Goal: Transaction & Acquisition: Purchase product/service

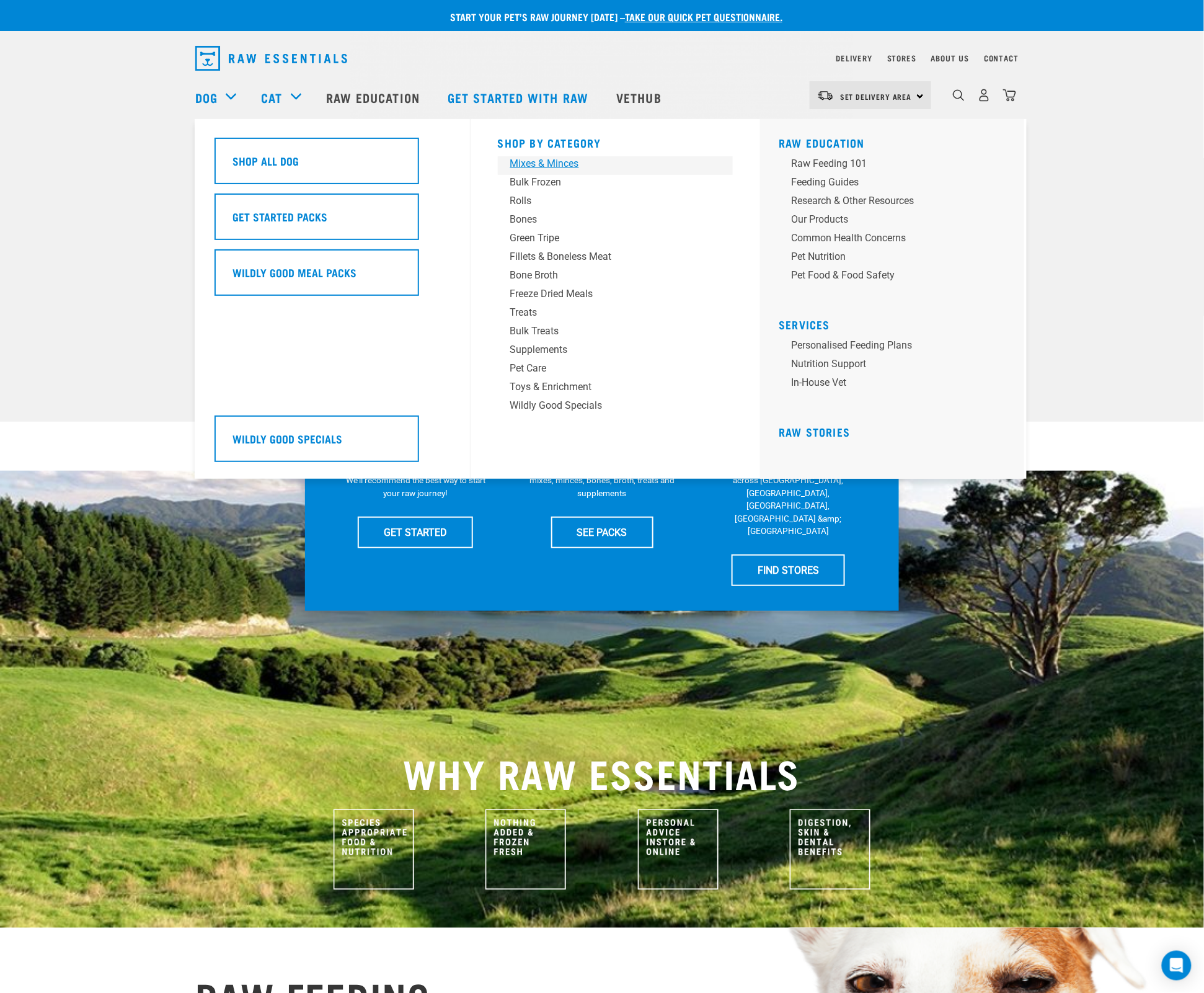
click at [562, 164] on div "Mixes & Minces" at bounding box center [607, 164] width 193 height 15
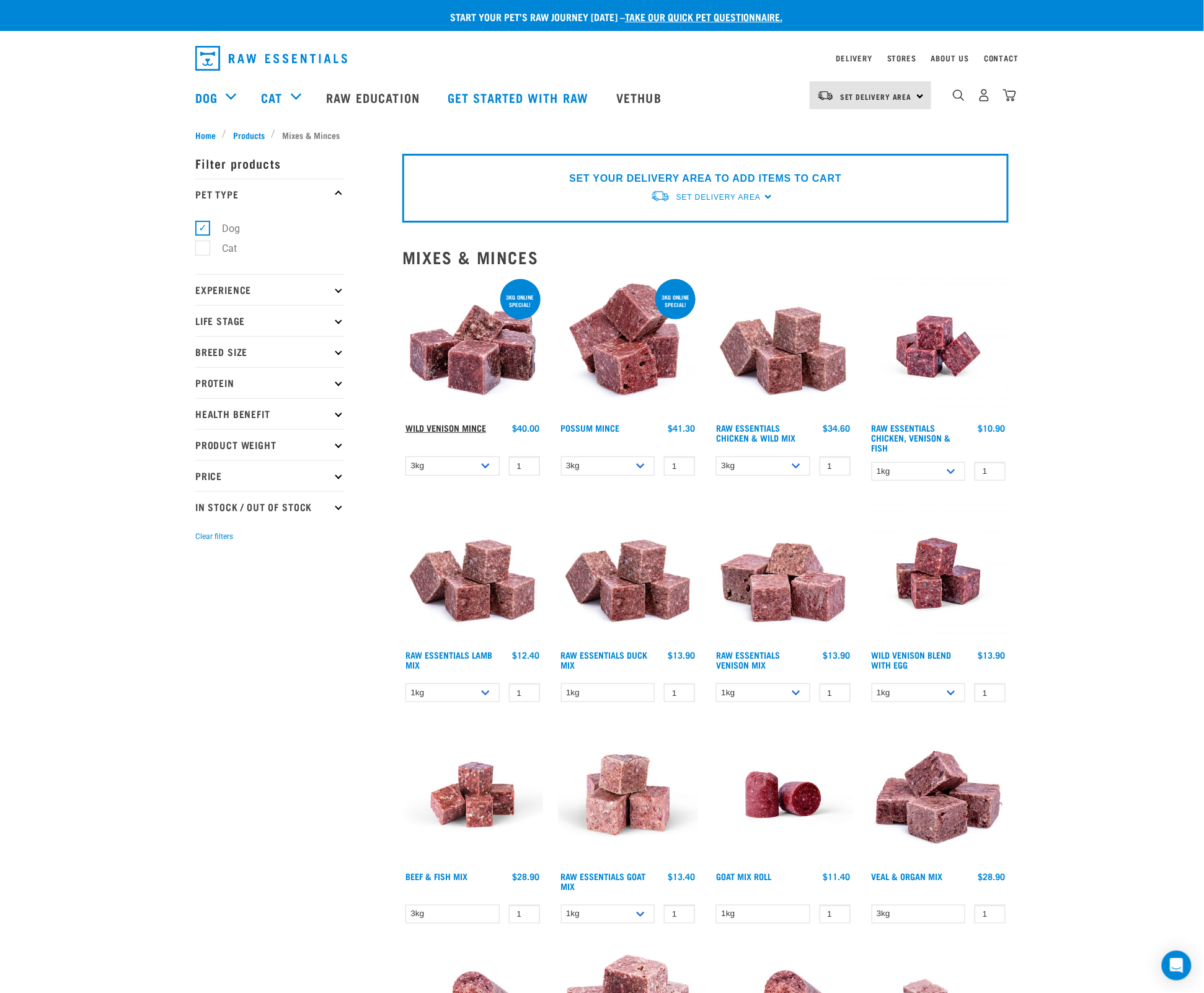
click at [460, 425] on link "Wild Venison Mince" at bounding box center [445, 427] width 81 height 4
click at [465, 652] on link "Raw Essentials Lamb Mix" at bounding box center [448, 659] width 86 height 15
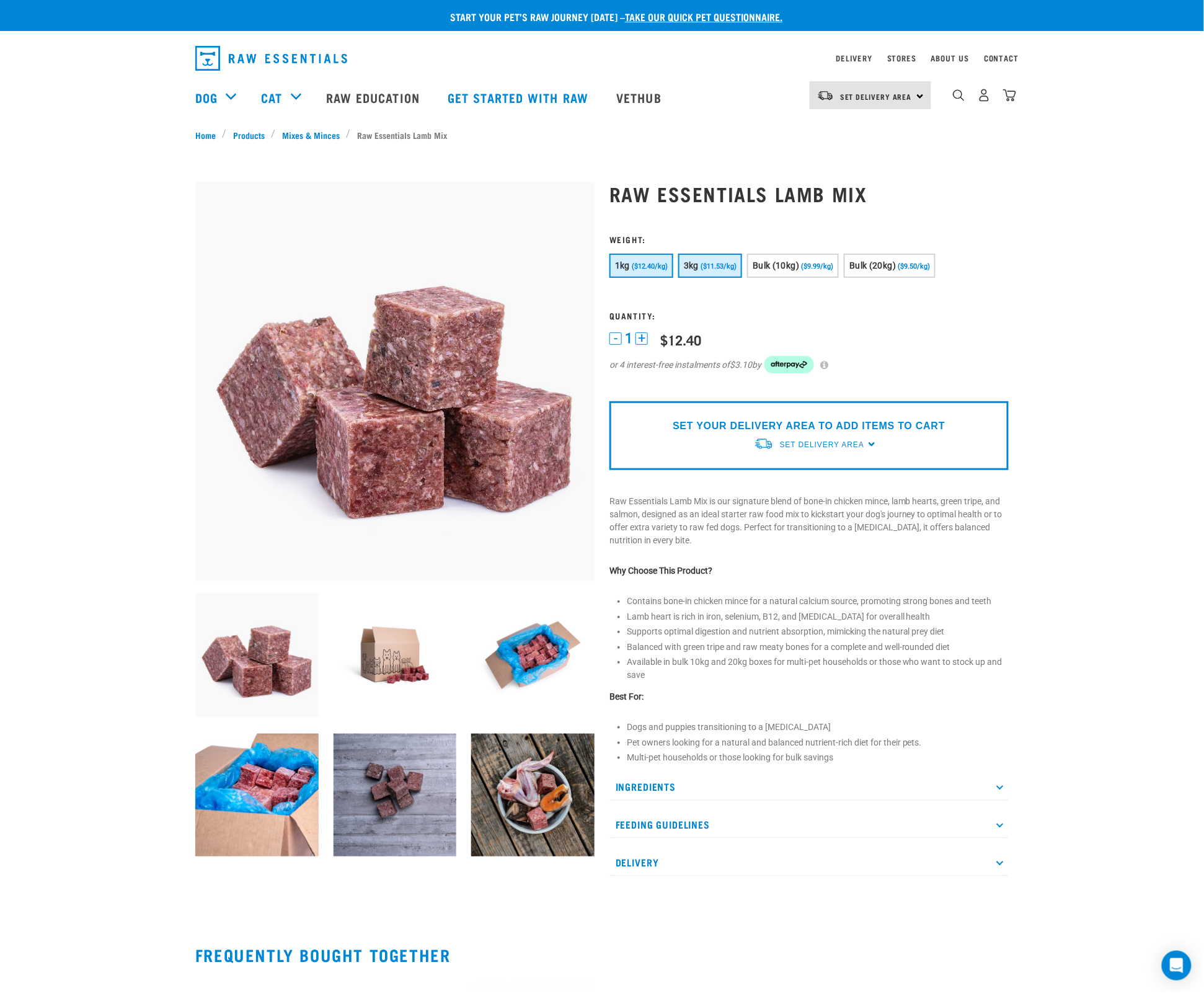
click at [742, 257] on button "3kg ($11.53/kg)" at bounding box center [710, 265] width 64 height 24
click at [820, 433] on p "SET YOUR DELIVERY AREA TO ADD ITEMS TO CART" at bounding box center [809, 426] width 272 height 15
click at [817, 449] on span "Set Delivery Area" at bounding box center [822, 445] width 84 height 9
click at [801, 483] on link "[GEOGRAPHIC_DATA]" at bounding box center [815, 473] width 124 height 20
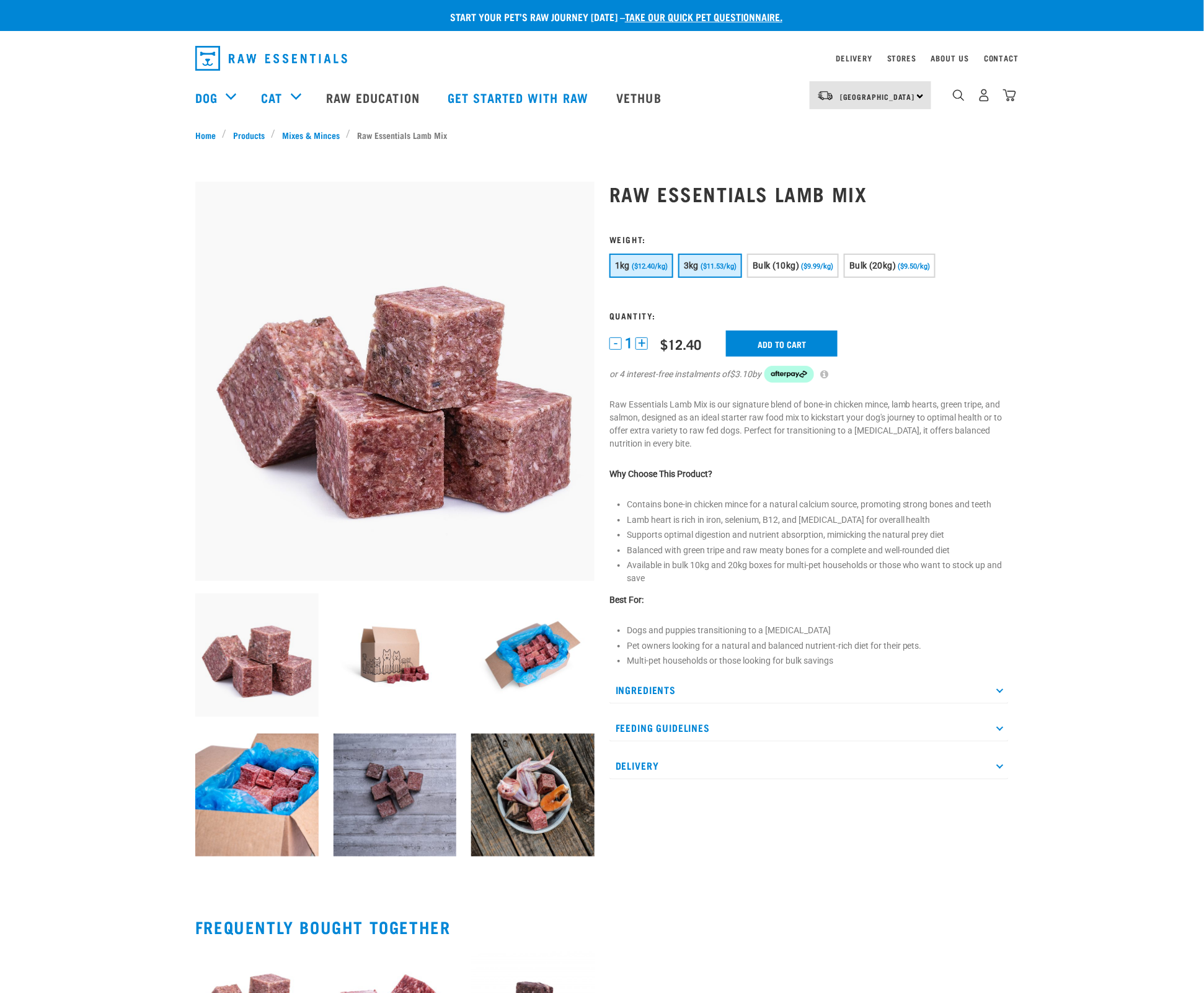
click at [719, 260] on button "3kg ($11.53/kg)" at bounding box center [710, 265] width 64 height 24
click at [812, 357] on input "Add to cart" at bounding box center [782, 344] width 112 height 26
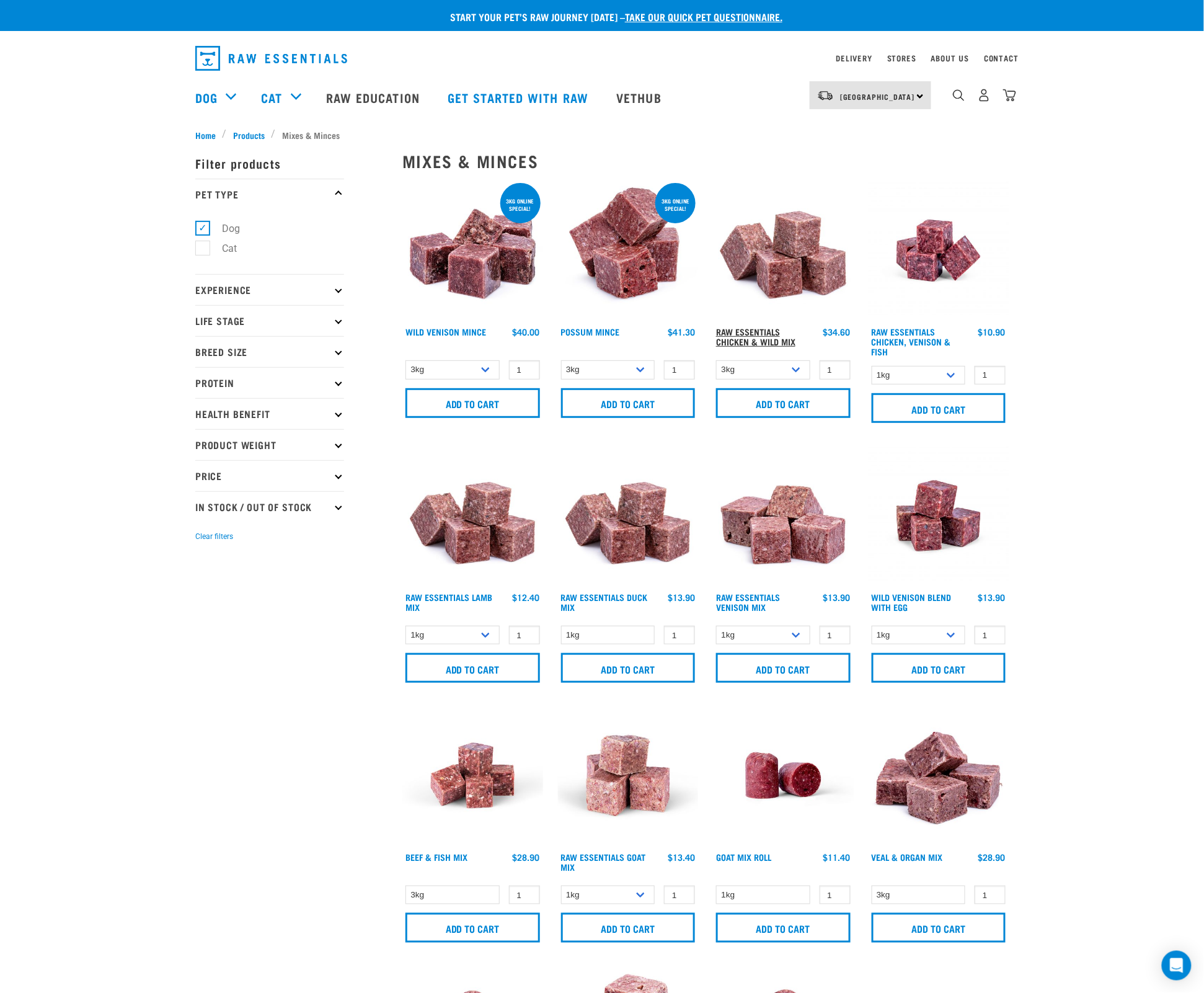
click at [770, 335] on link "Raw Essentials Chicken & Wild Mix" at bounding box center [755, 337] width 79 height 15
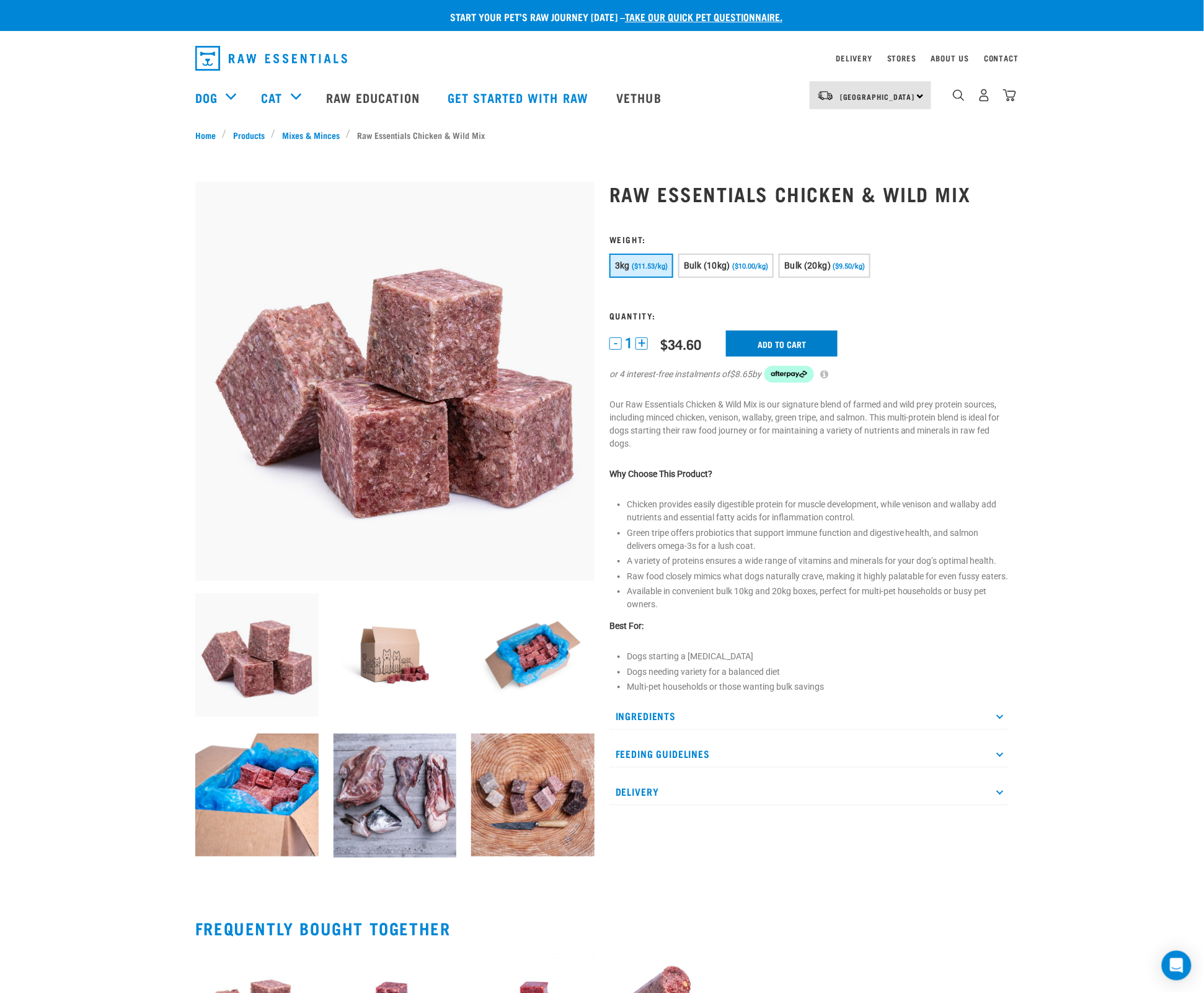
click at [785, 339] on input "Add to cart" at bounding box center [782, 344] width 112 height 26
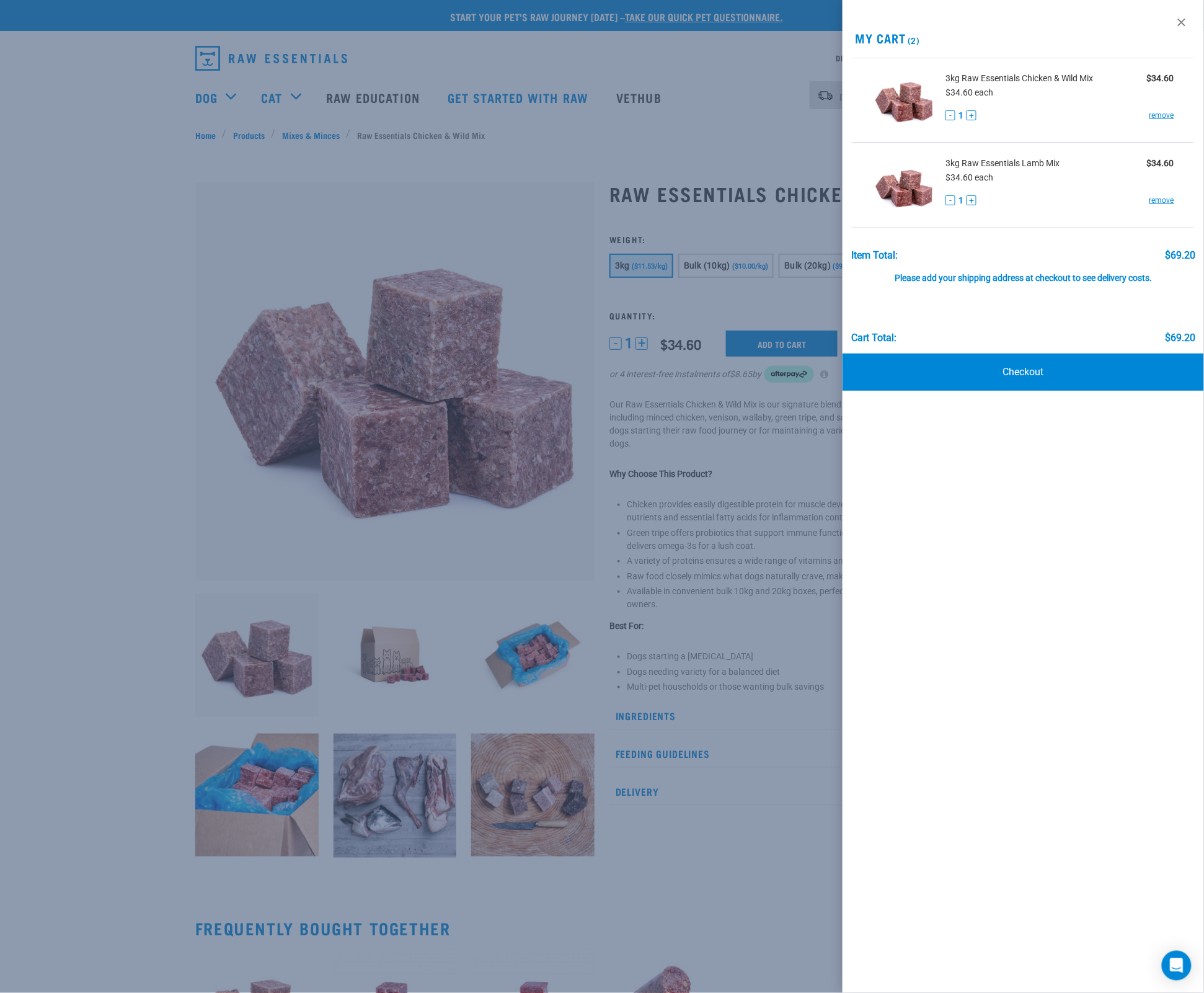
click at [211, 95] on div at bounding box center [602, 496] width 1204 height 993
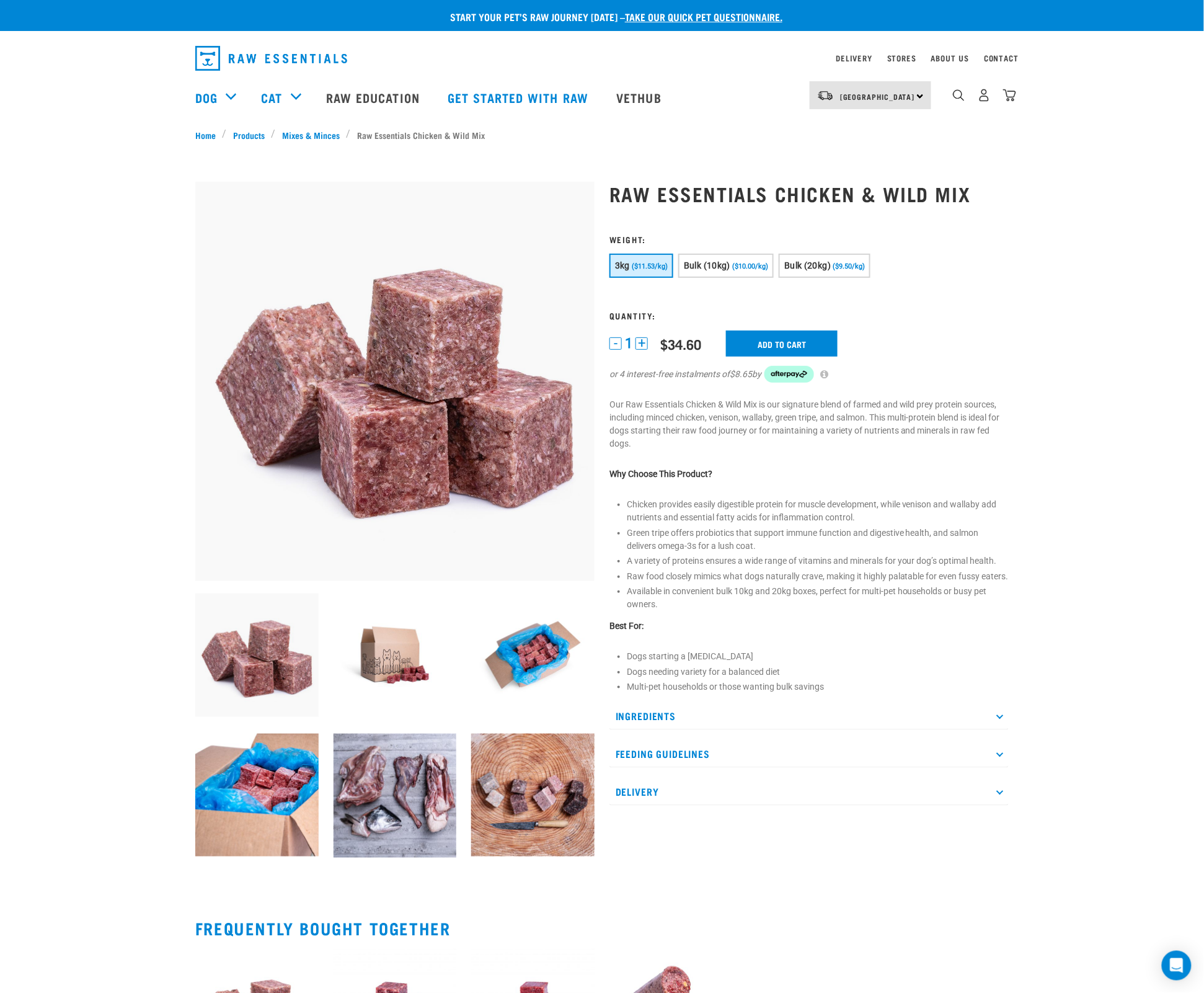
click at [211, 95] on link "Dog" at bounding box center [206, 97] width 23 height 19
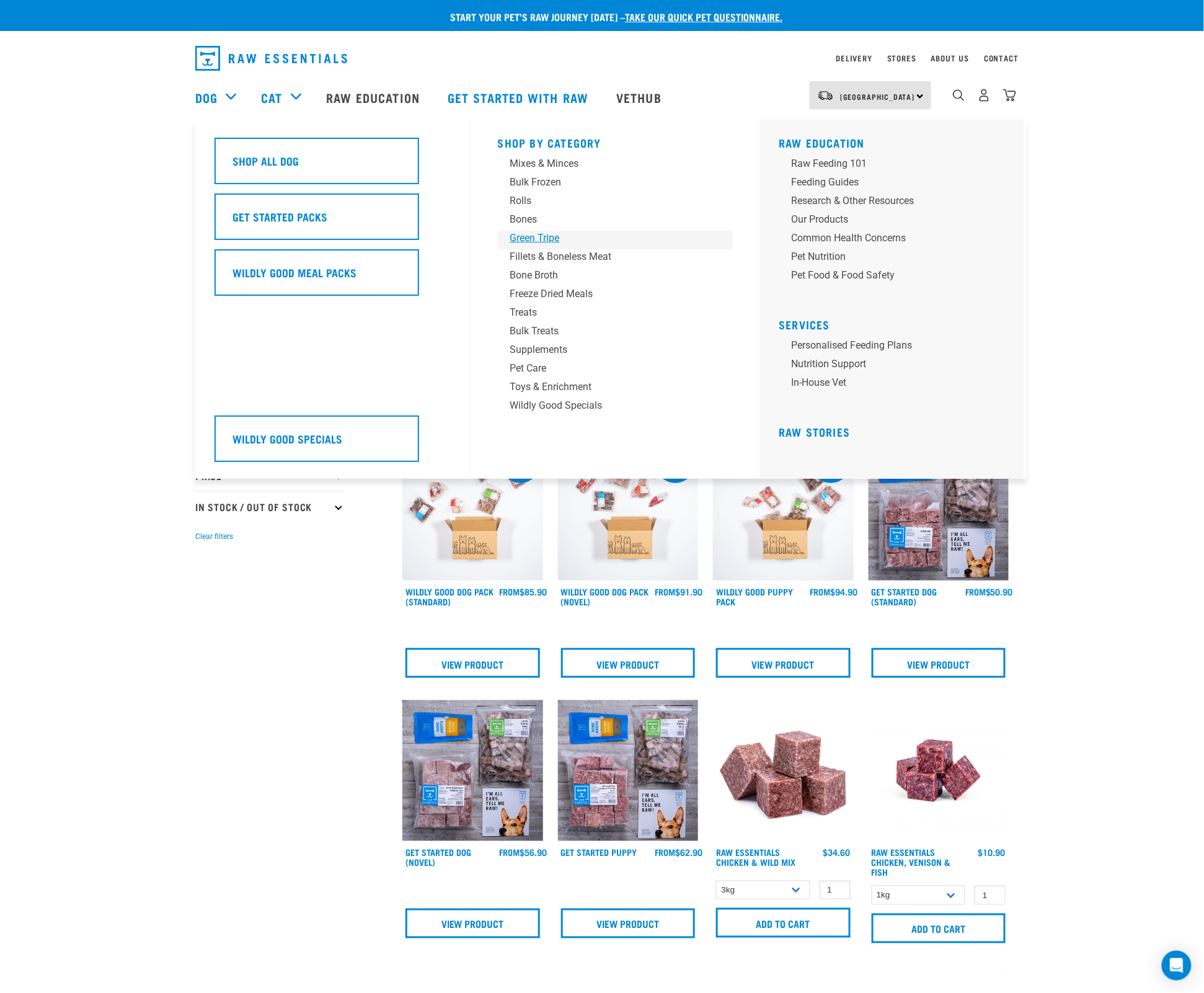
click at [534, 234] on div "Green Tripe" at bounding box center [607, 238] width 193 height 15
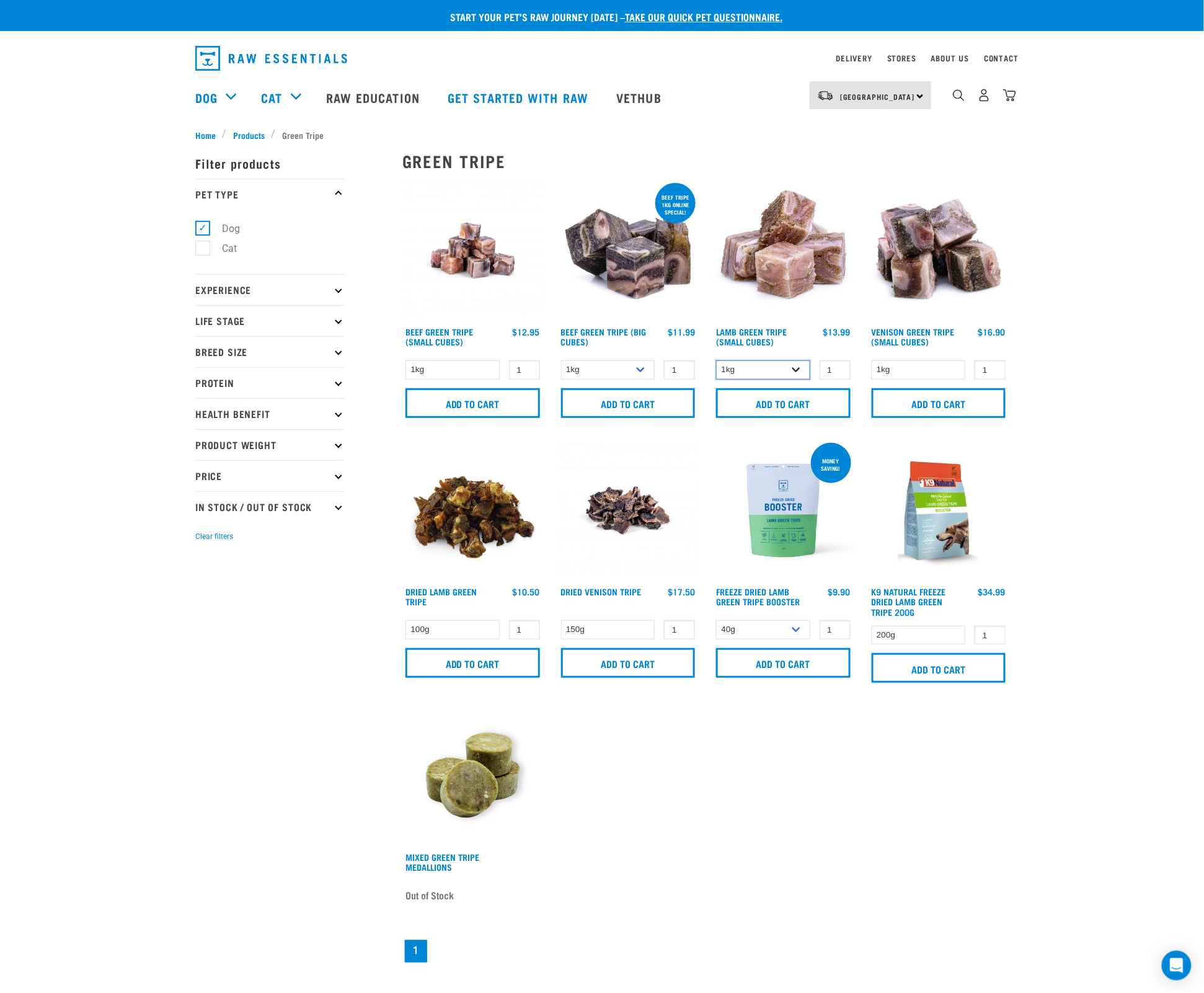
select select "344959"
click at [796, 404] on input "Add to cart" at bounding box center [783, 403] width 134 height 30
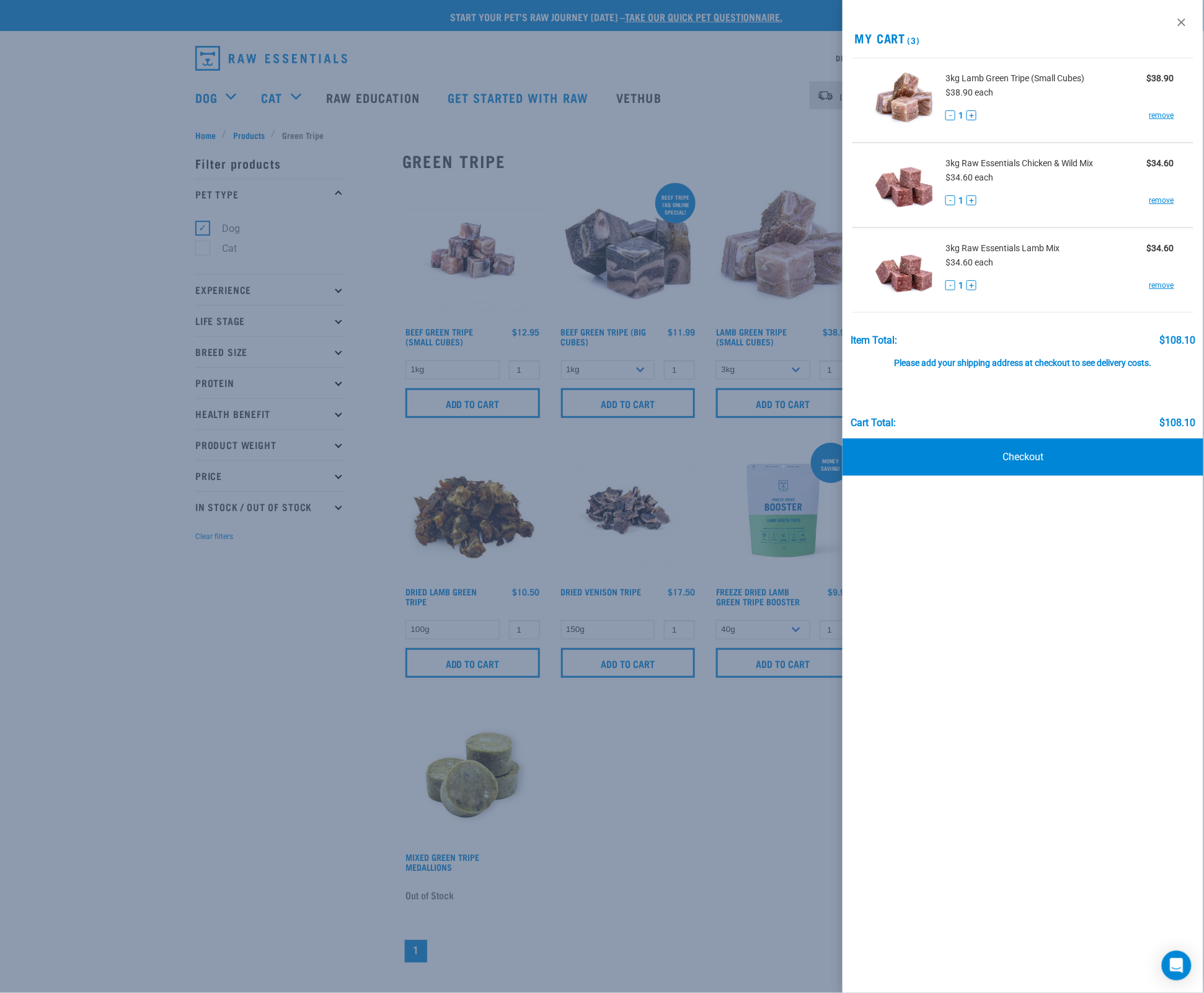
click at [514, 297] on div at bounding box center [602, 496] width 1204 height 993
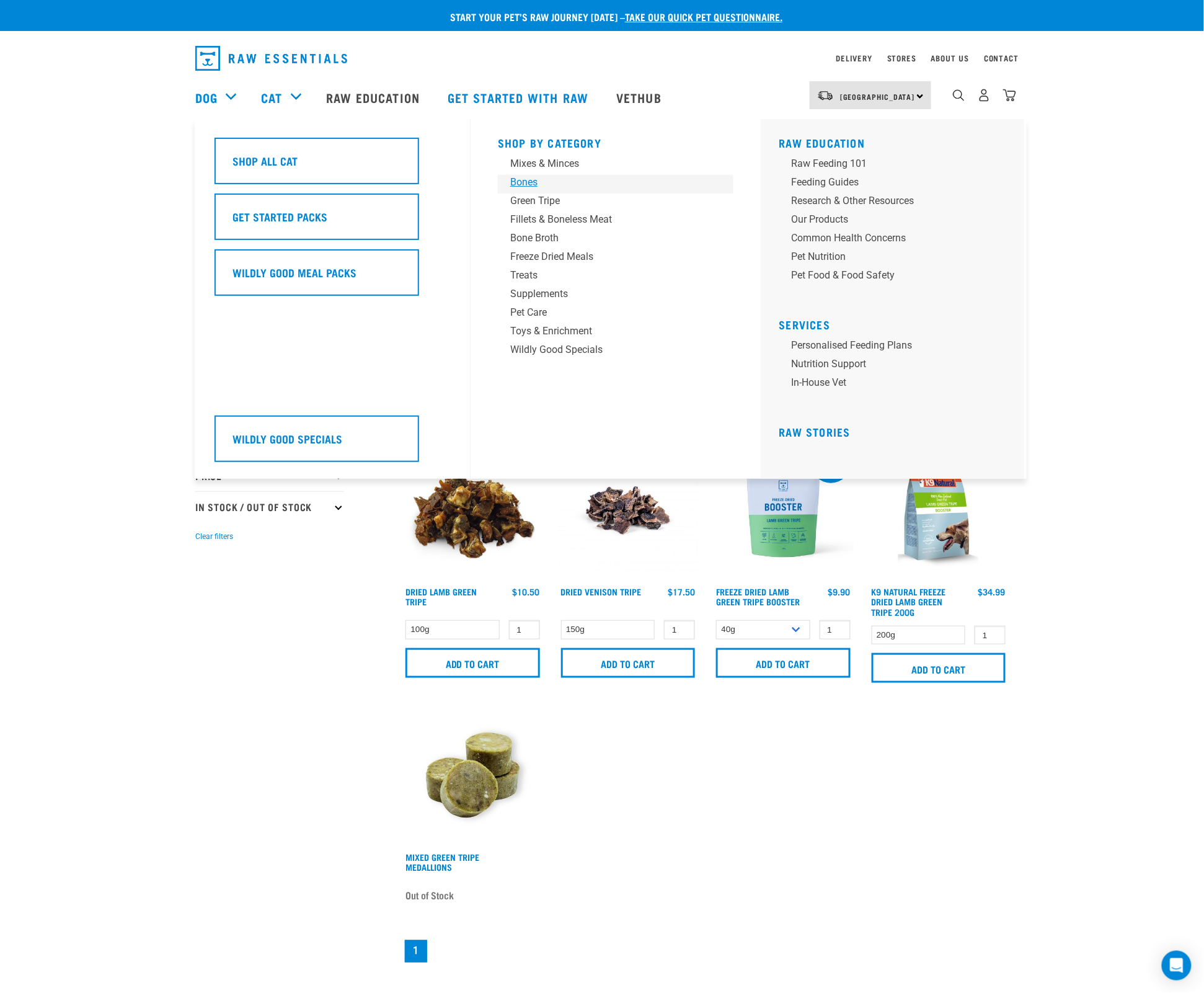
click at [523, 182] on div "Bones" at bounding box center [607, 182] width 193 height 15
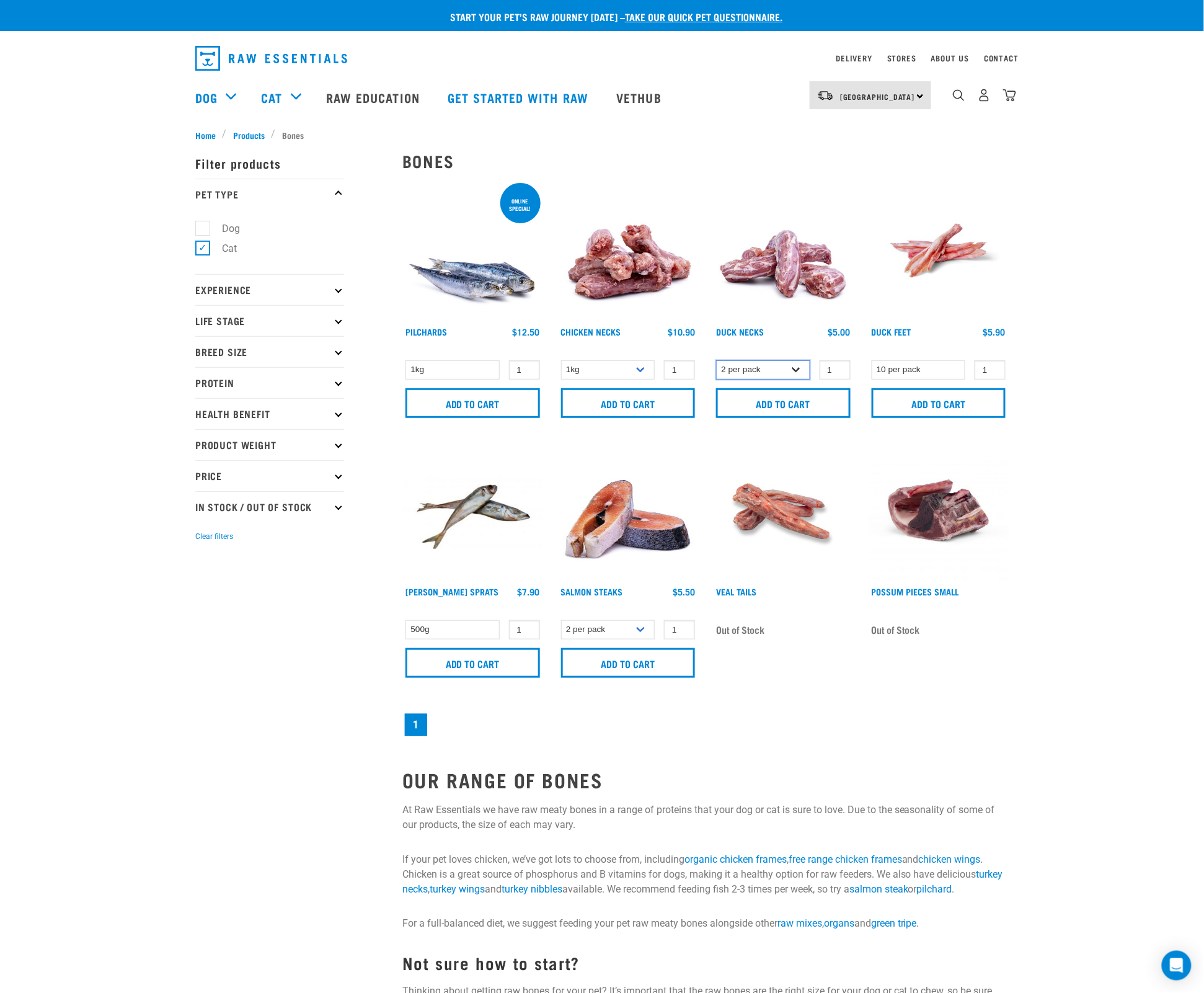
select select "810"
click at [777, 397] on input "Add to cart" at bounding box center [783, 403] width 134 height 30
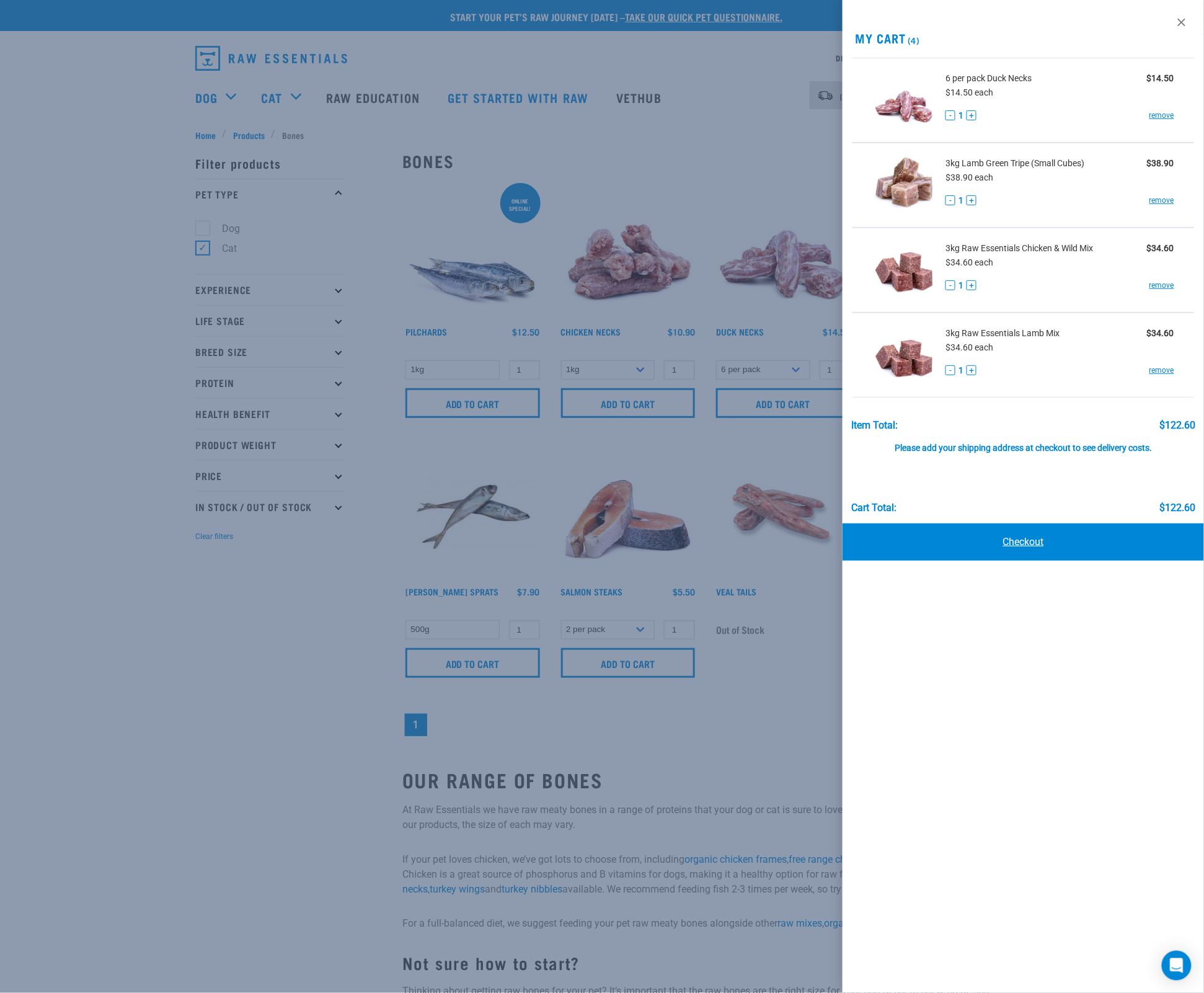
click at [1027, 542] on link "Checkout" at bounding box center [1022, 542] width 361 height 37
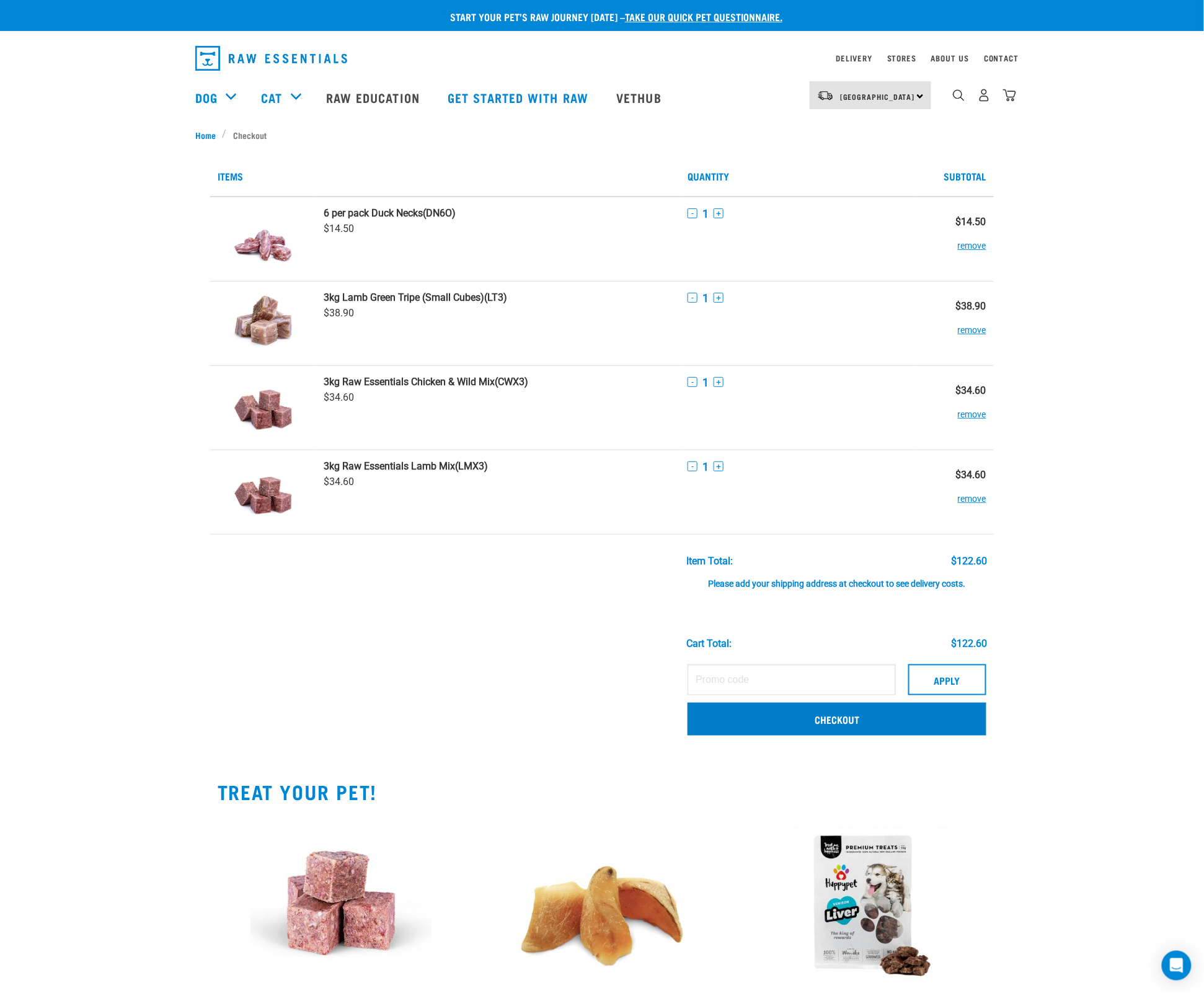
click at [849, 733] on link "Checkout" at bounding box center [836, 719] width 299 height 32
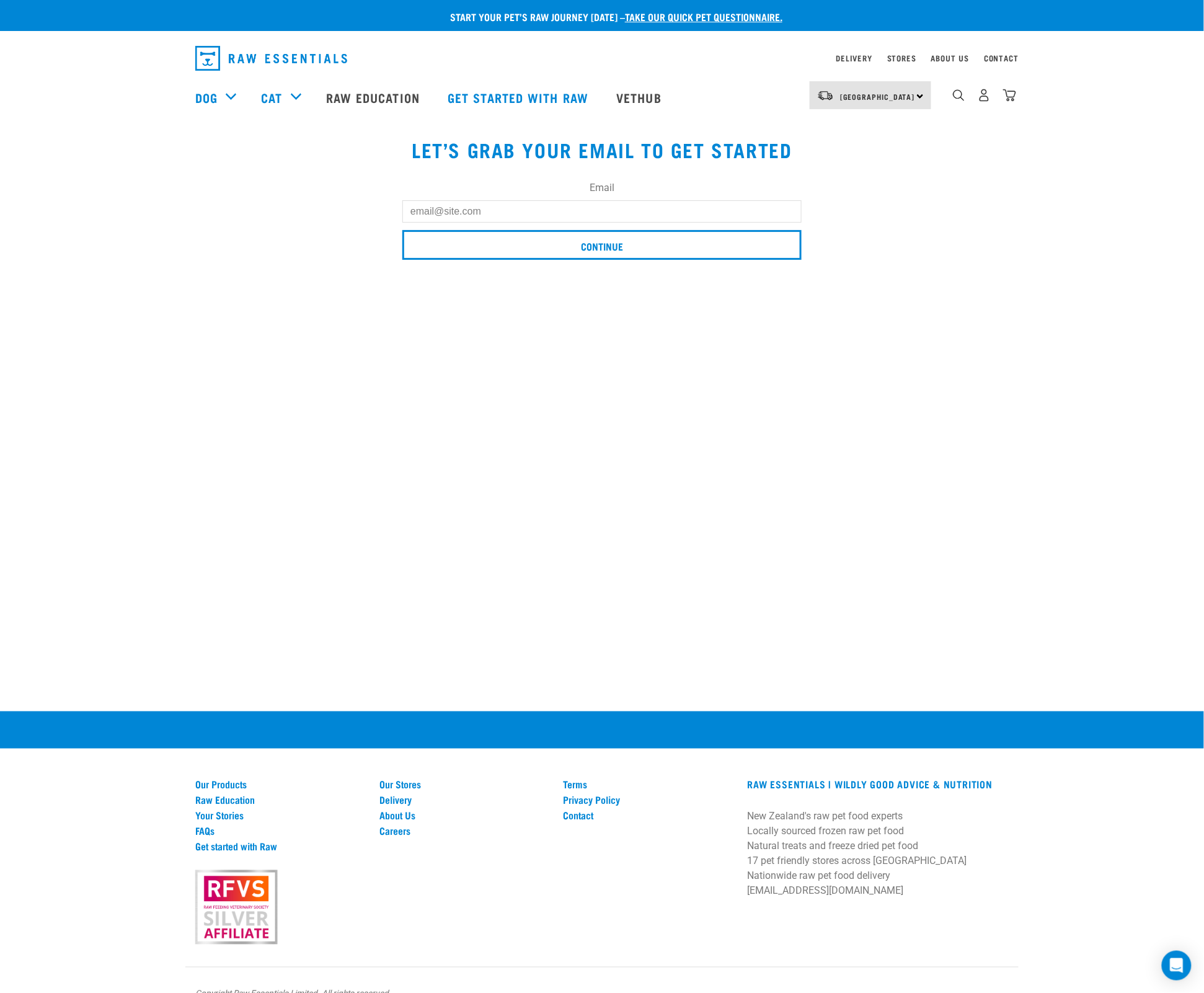
click at [494, 205] on input "Email" at bounding box center [602, 212] width 399 height 23
type input "renkerd@gmx.net"
click at [602, 246] on input "Continue" at bounding box center [602, 244] width 399 height 30
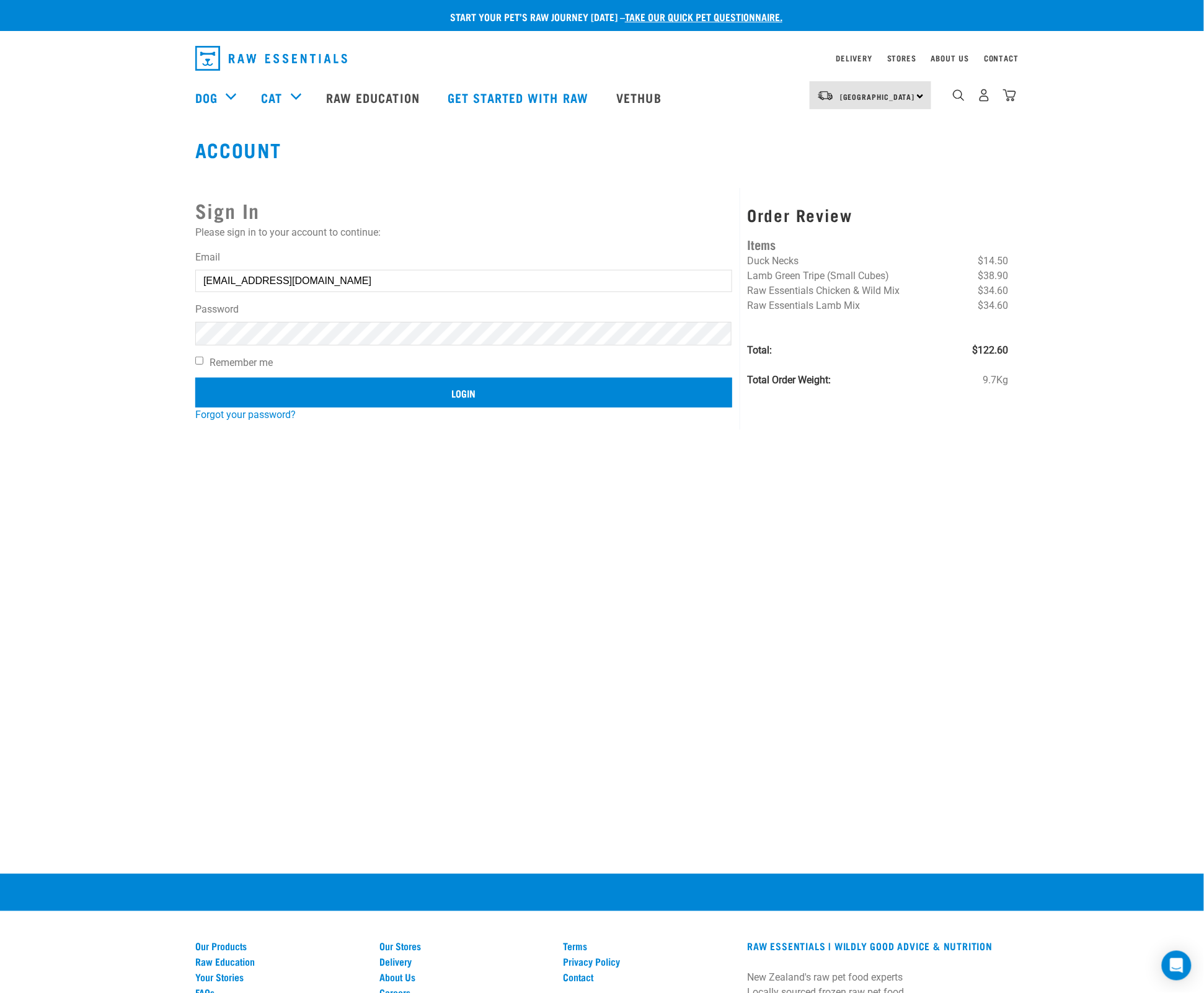
click at [400, 390] on input "Login" at bounding box center [464, 393] width 537 height 30
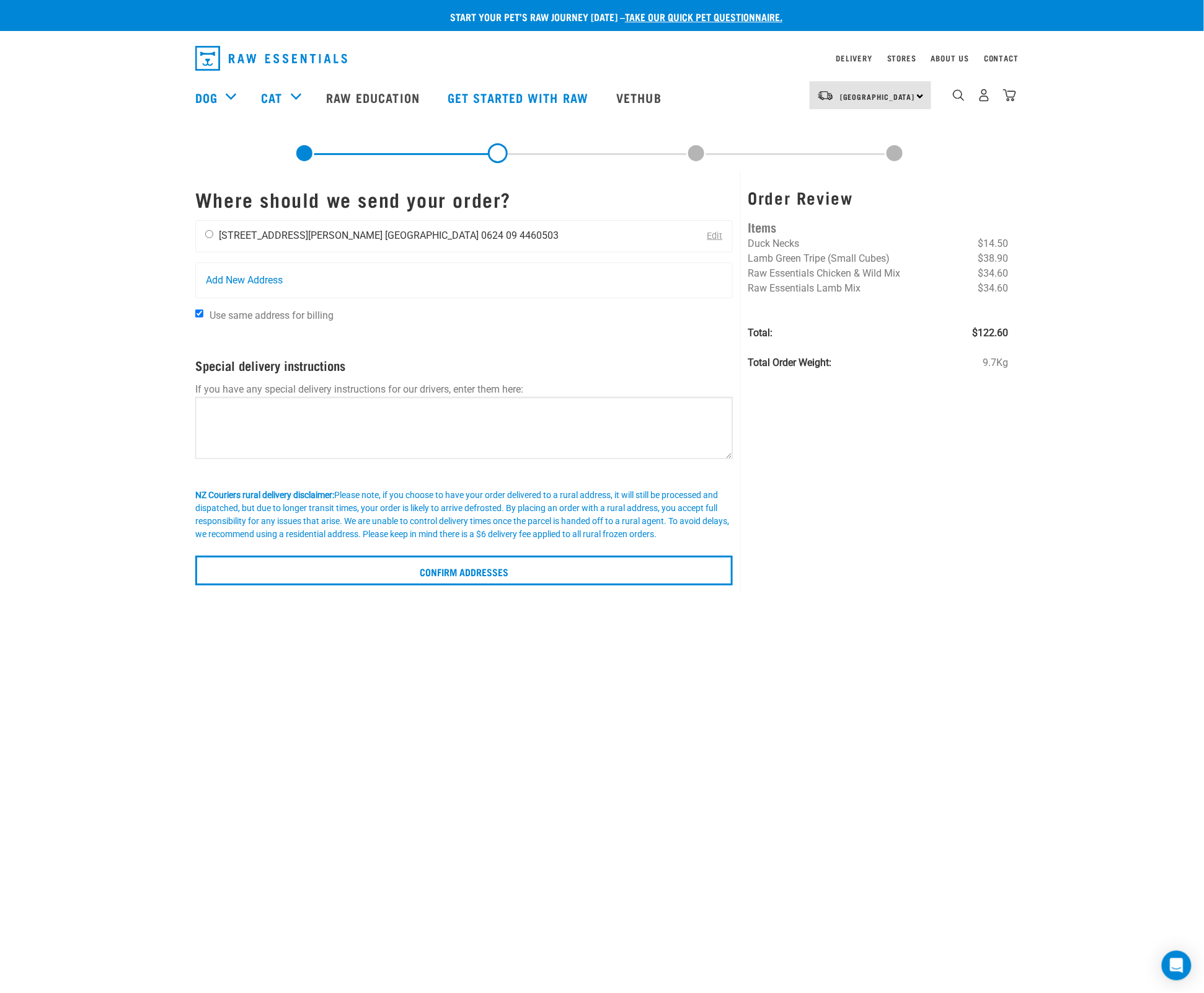
click at [214, 234] on div "Diana Renker 94 Stanley Point Road Auckland 0624 09 4460503" at bounding box center [382, 236] width 372 height 31
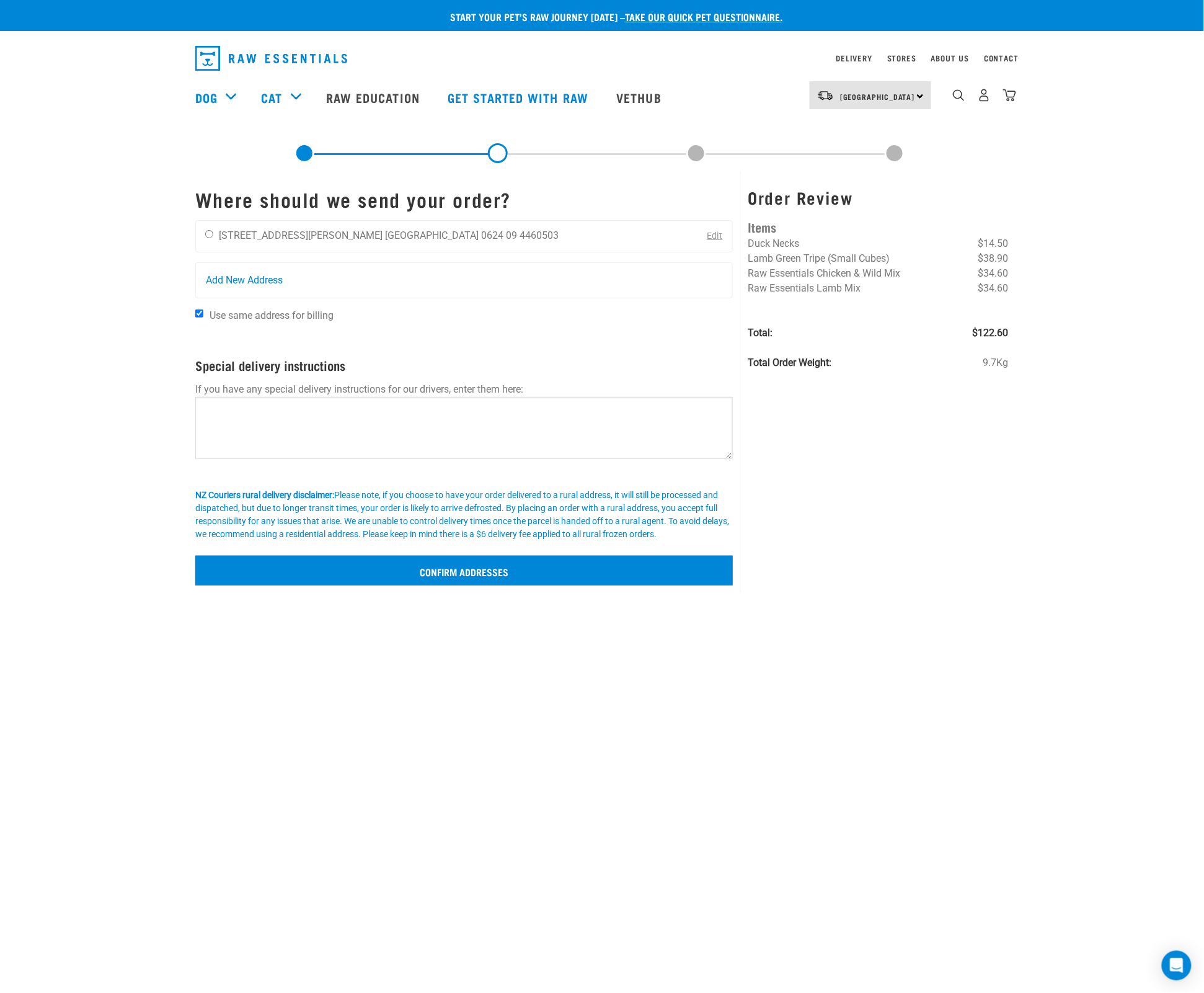
click at [488, 582] on input "Confirm addresses" at bounding box center [464, 570] width 538 height 30
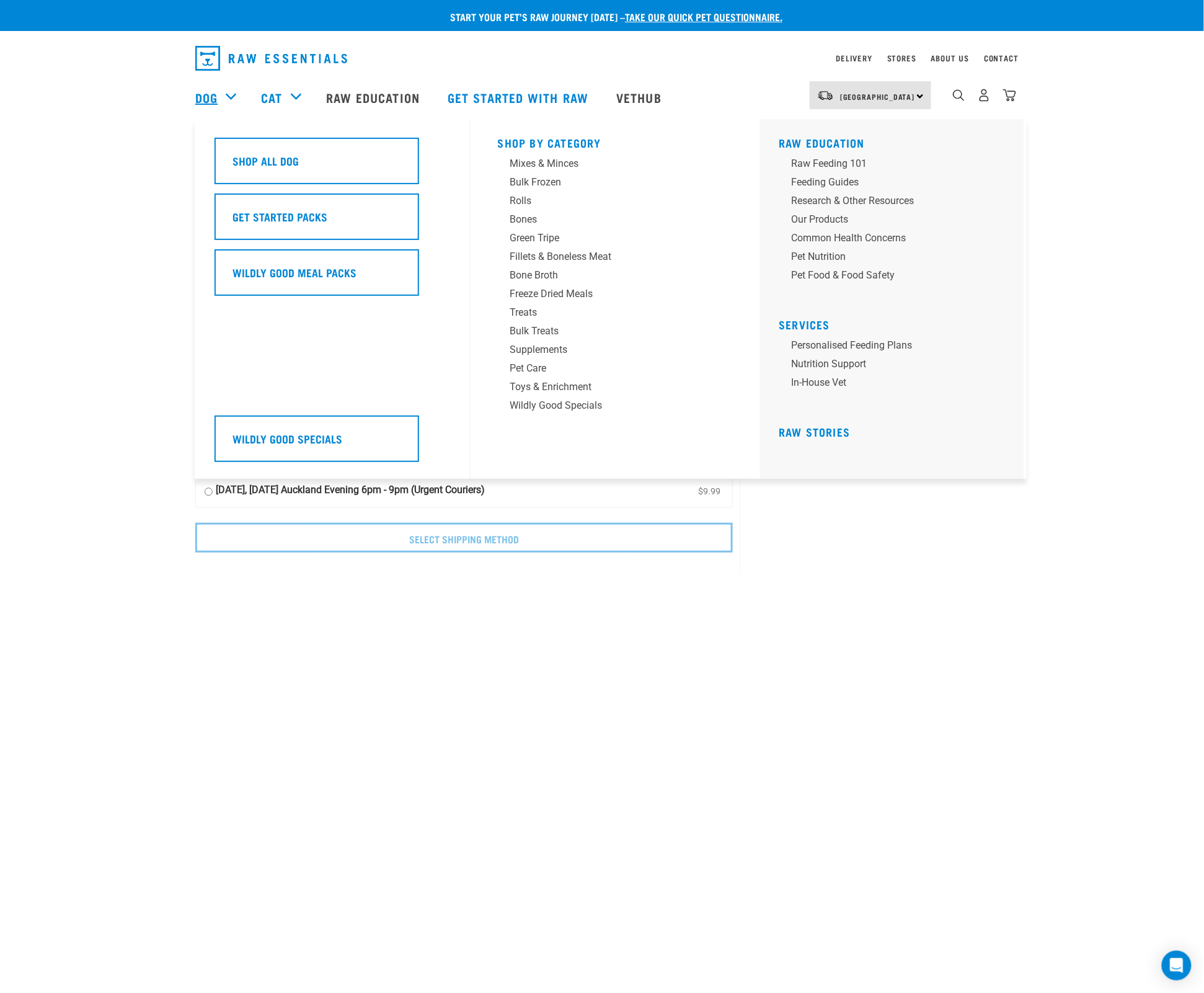
click at [209, 93] on link "Dog" at bounding box center [206, 97] width 23 height 19
click at [531, 222] on div "Bones" at bounding box center [607, 220] width 193 height 15
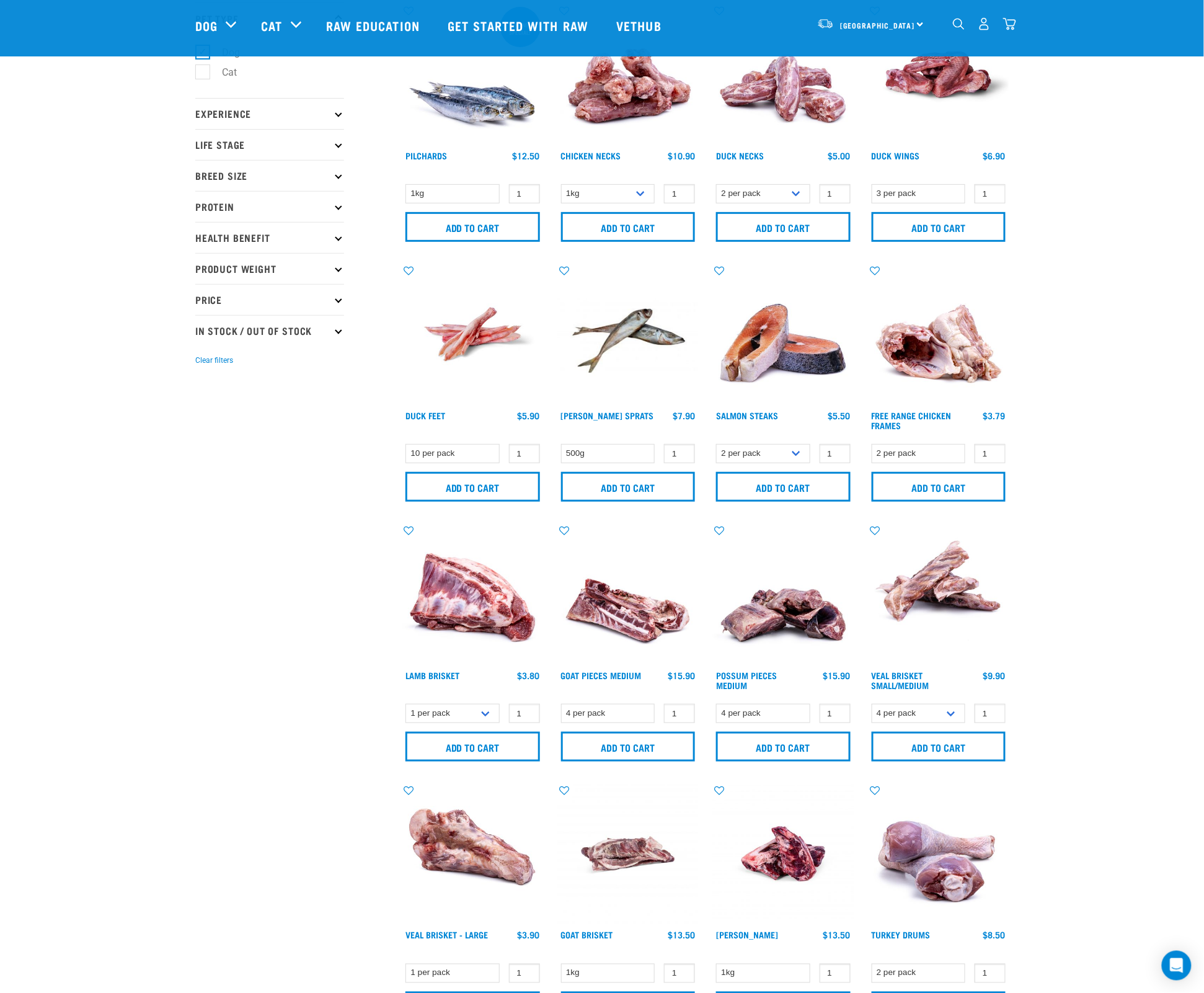
scroll to position [88, 0]
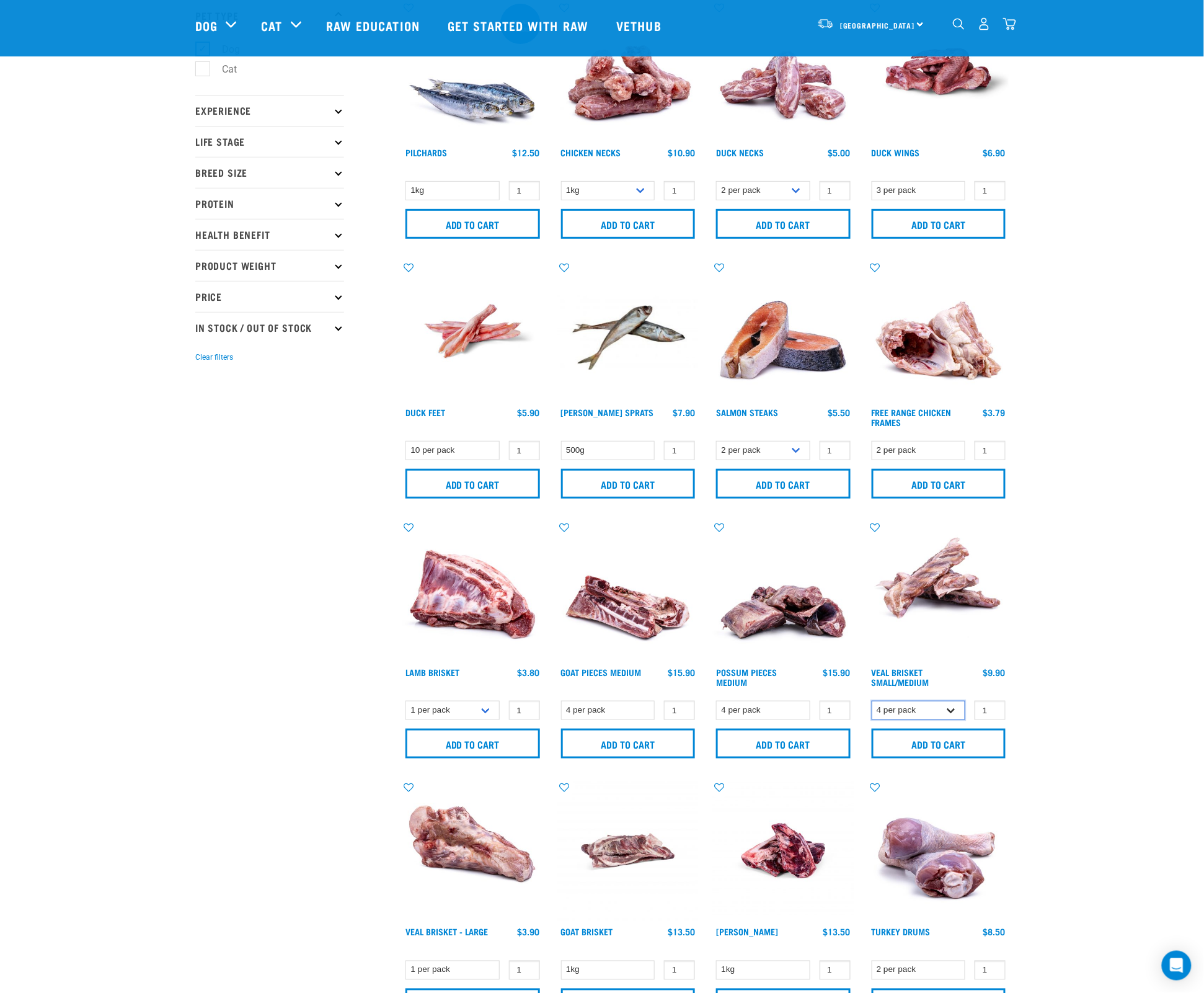
select select "447645"
click at [932, 741] on input "Add to cart" at bounding box center [938, 743] width 134 height 30
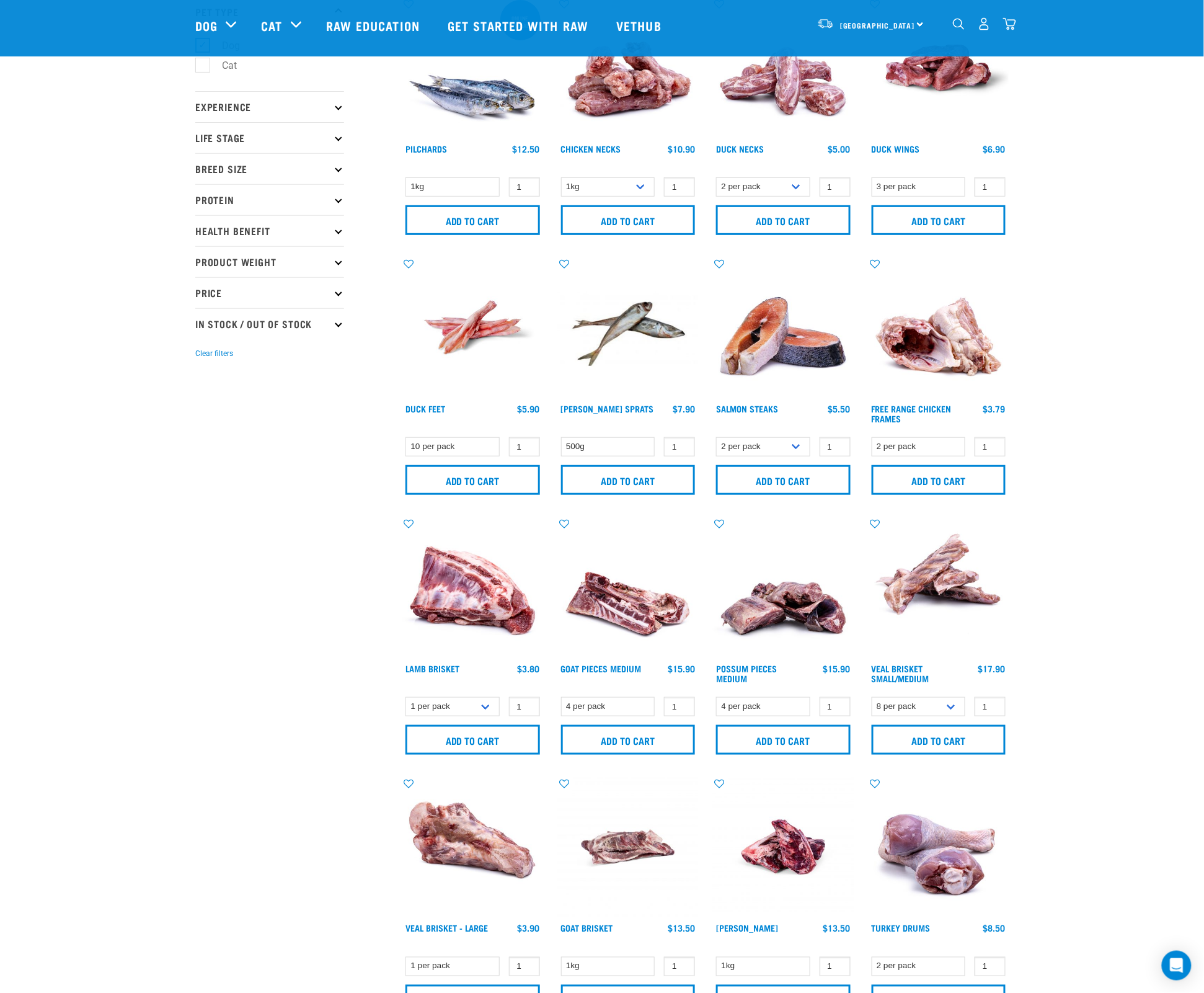
scroll to position [0, 0]
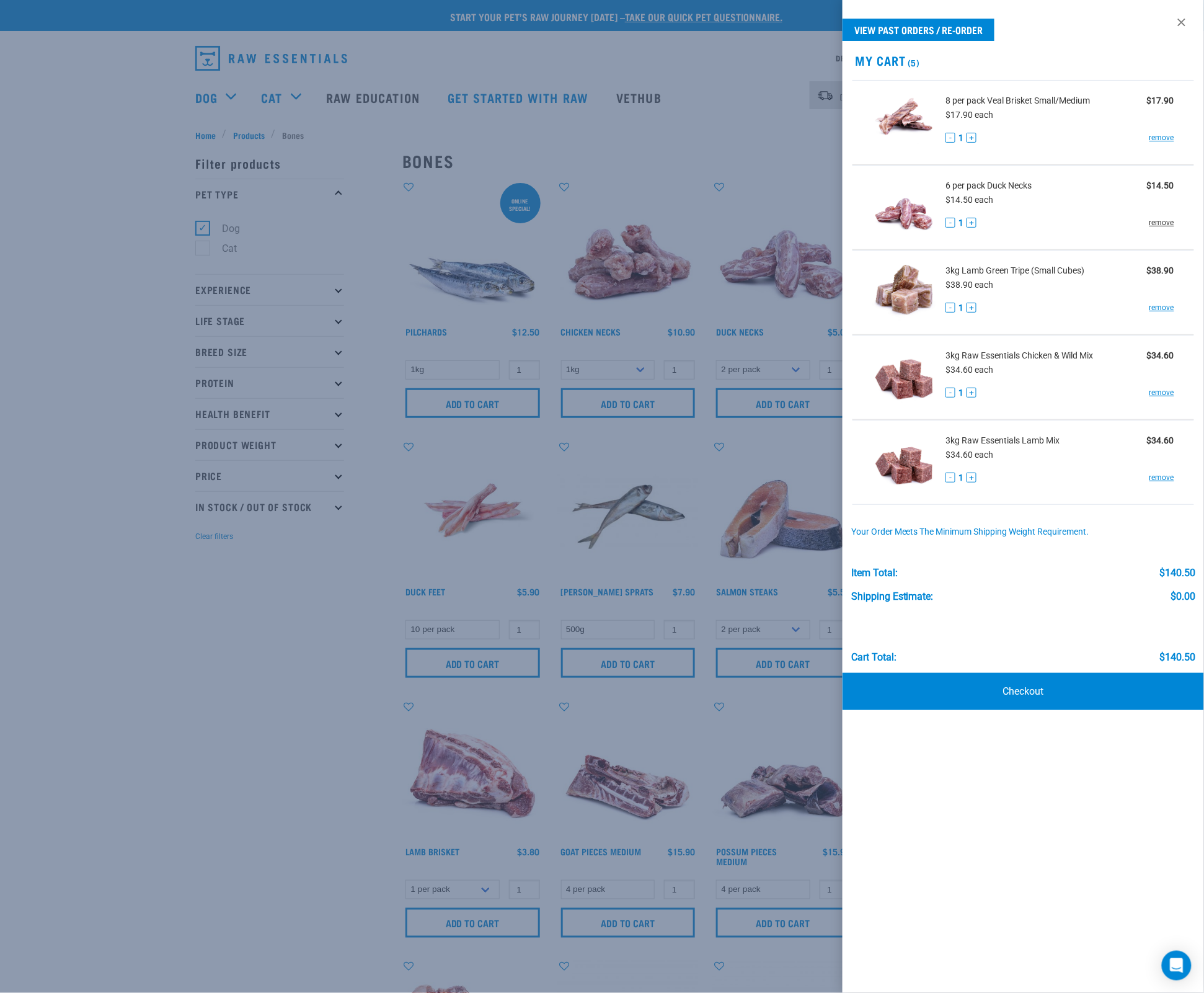
click at [1162, 222] on link "remove" at bounding box center [1162, 222] width 25 height 11
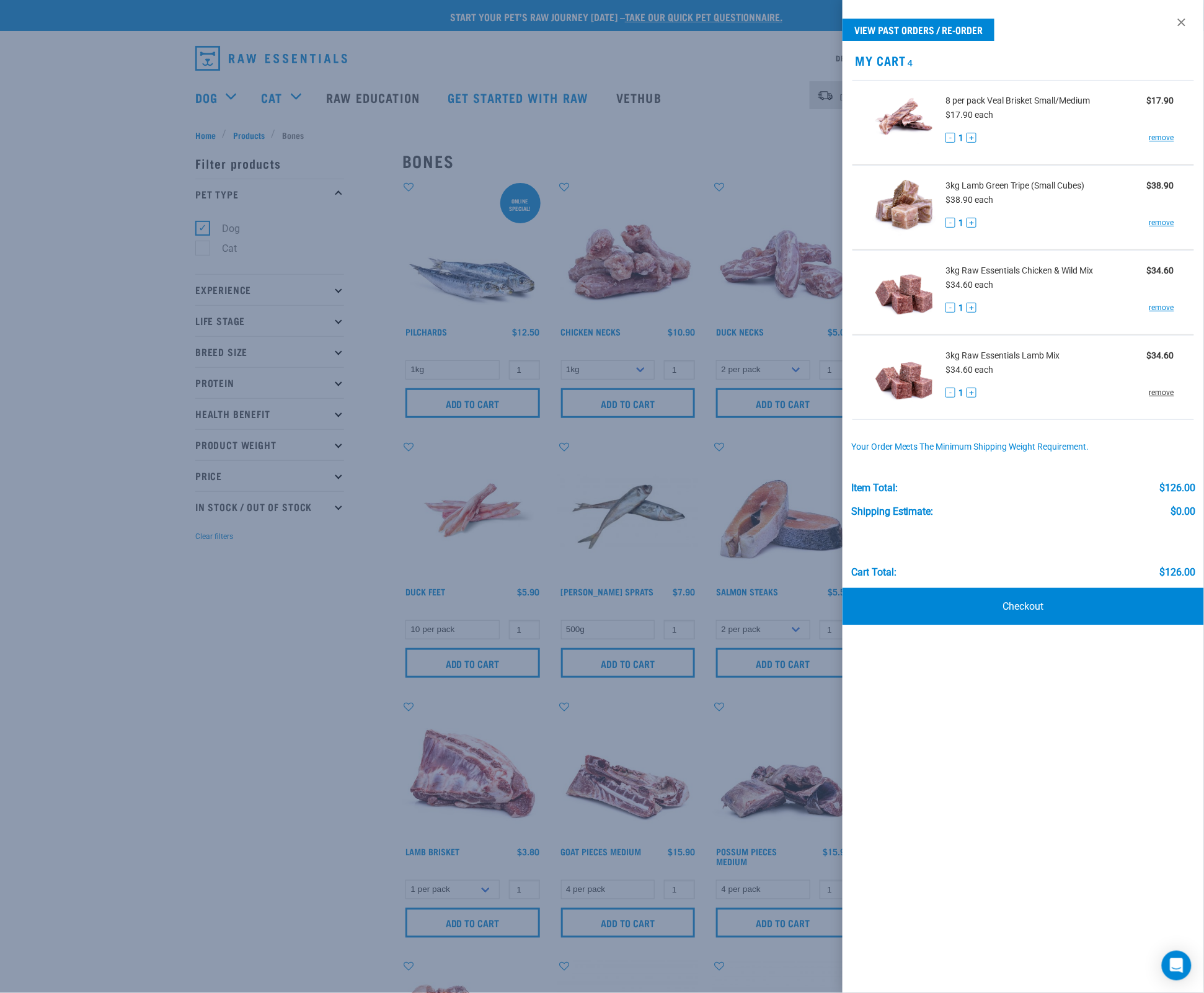
click at [1160, 395] on link "remove" at bounding box center [1162, 392] width 25 height 11
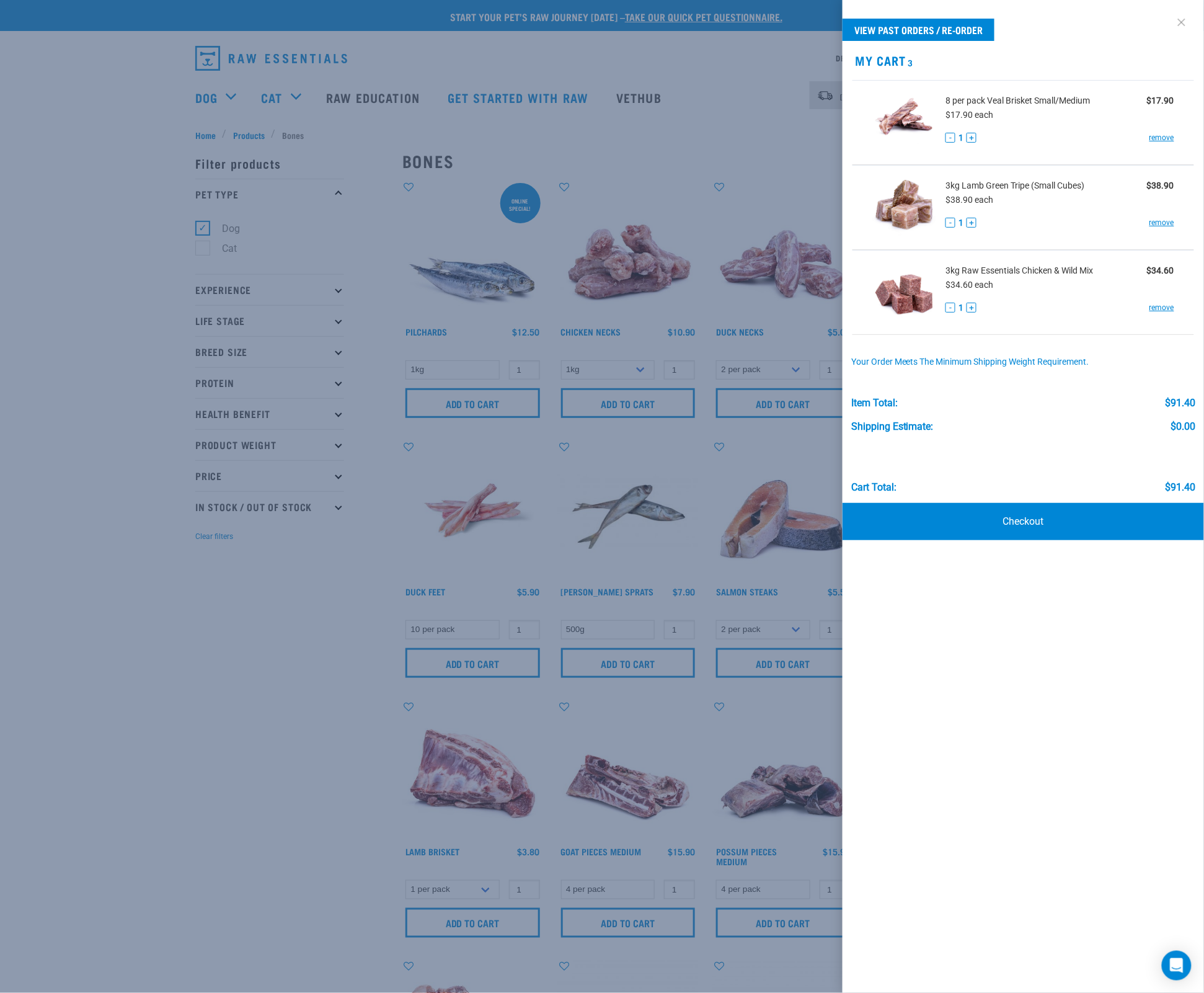
click at [1180, 20] on link at bounding box center [1181, 22] width 20 height 20
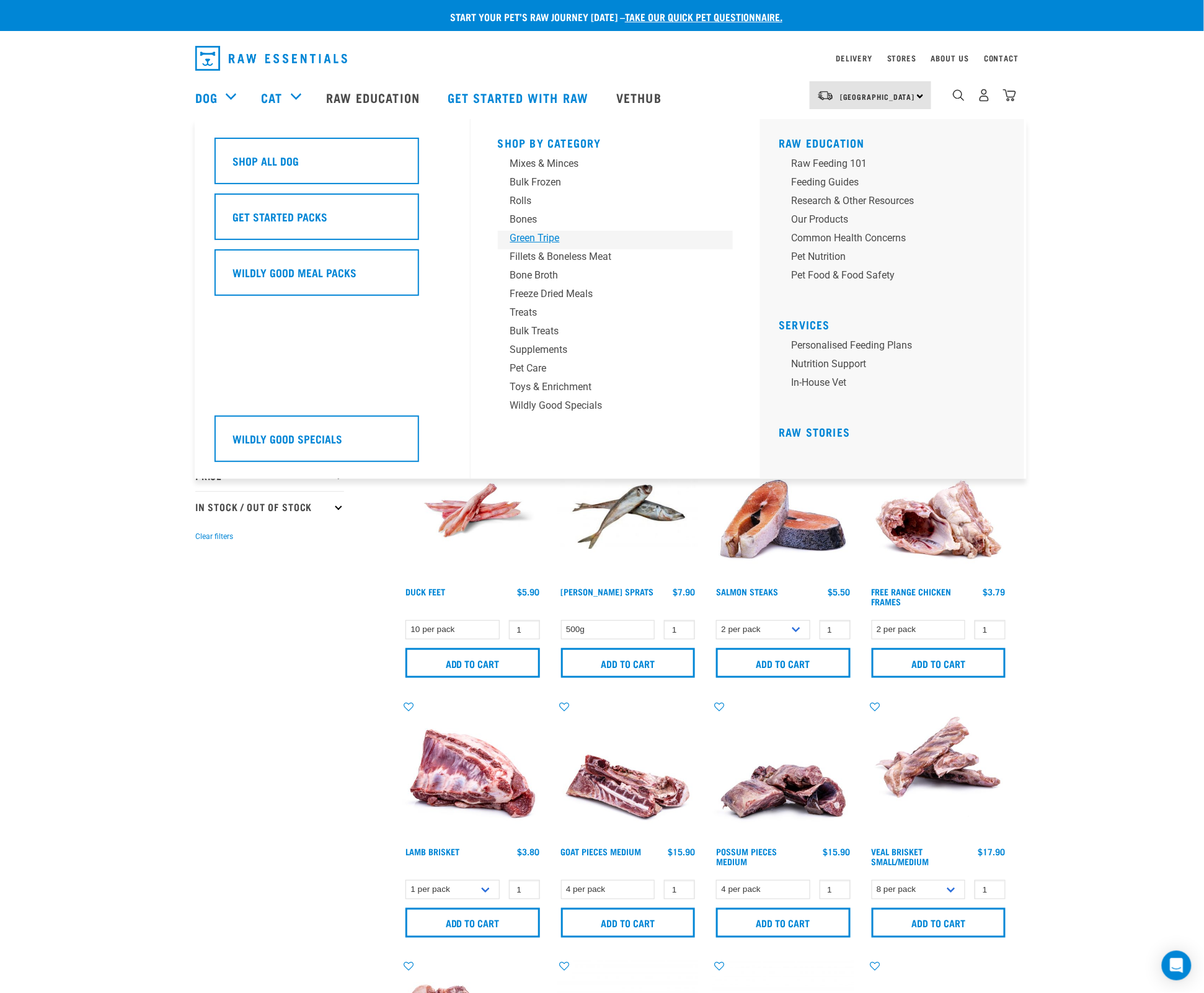
click at [544, 236] on div "Green Tripe" at bounding box center [607, 238] width 193 height 15
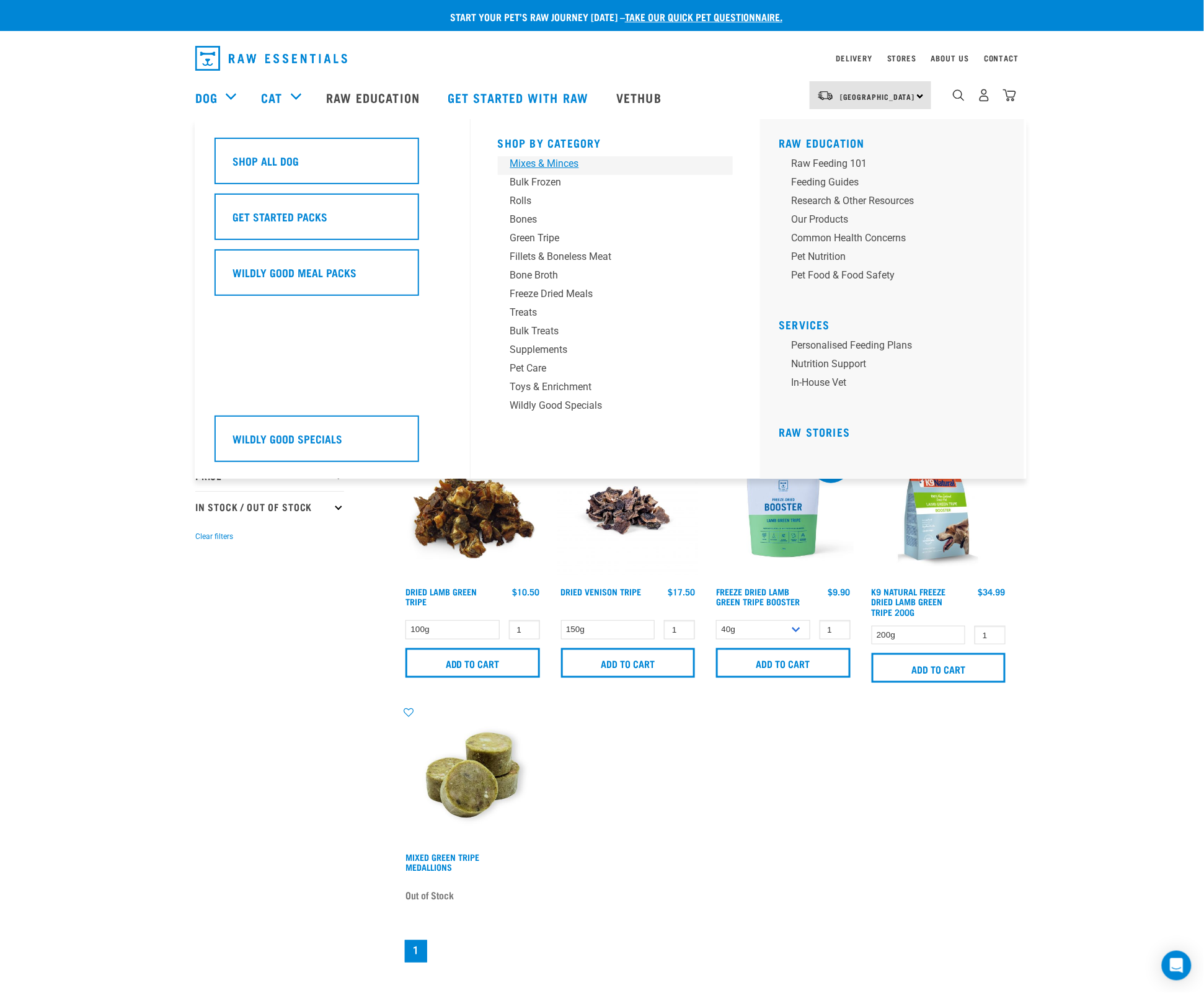
click at [554, 162] on div "Mixes & Minces" at bounding box center [607, 164] width 193 height 15
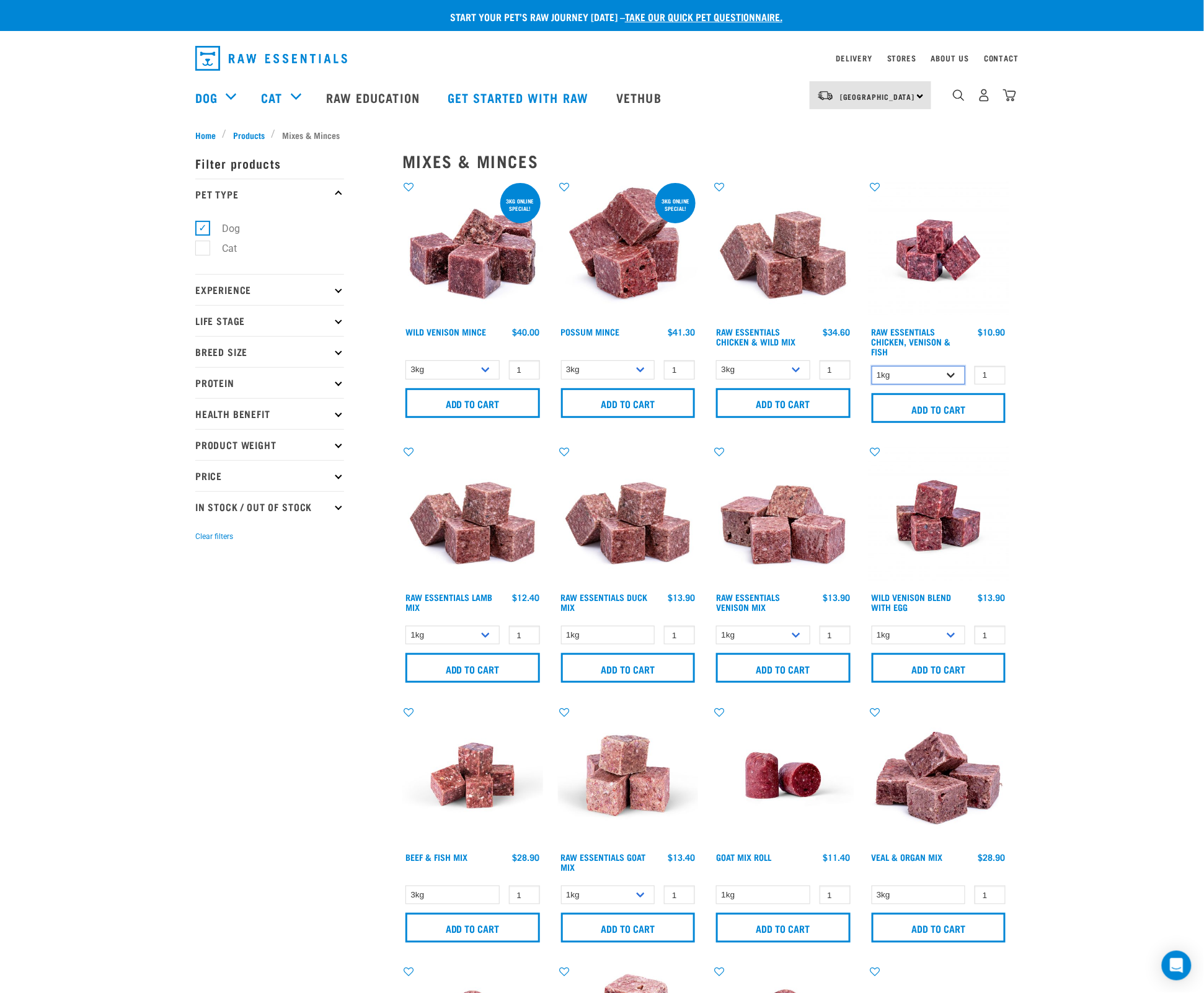
select select "28665"
click at [899, 335] on link "Raw Essentials Chicken, Venison & Fish" at bounding box center [910, 341] width 79 height 24
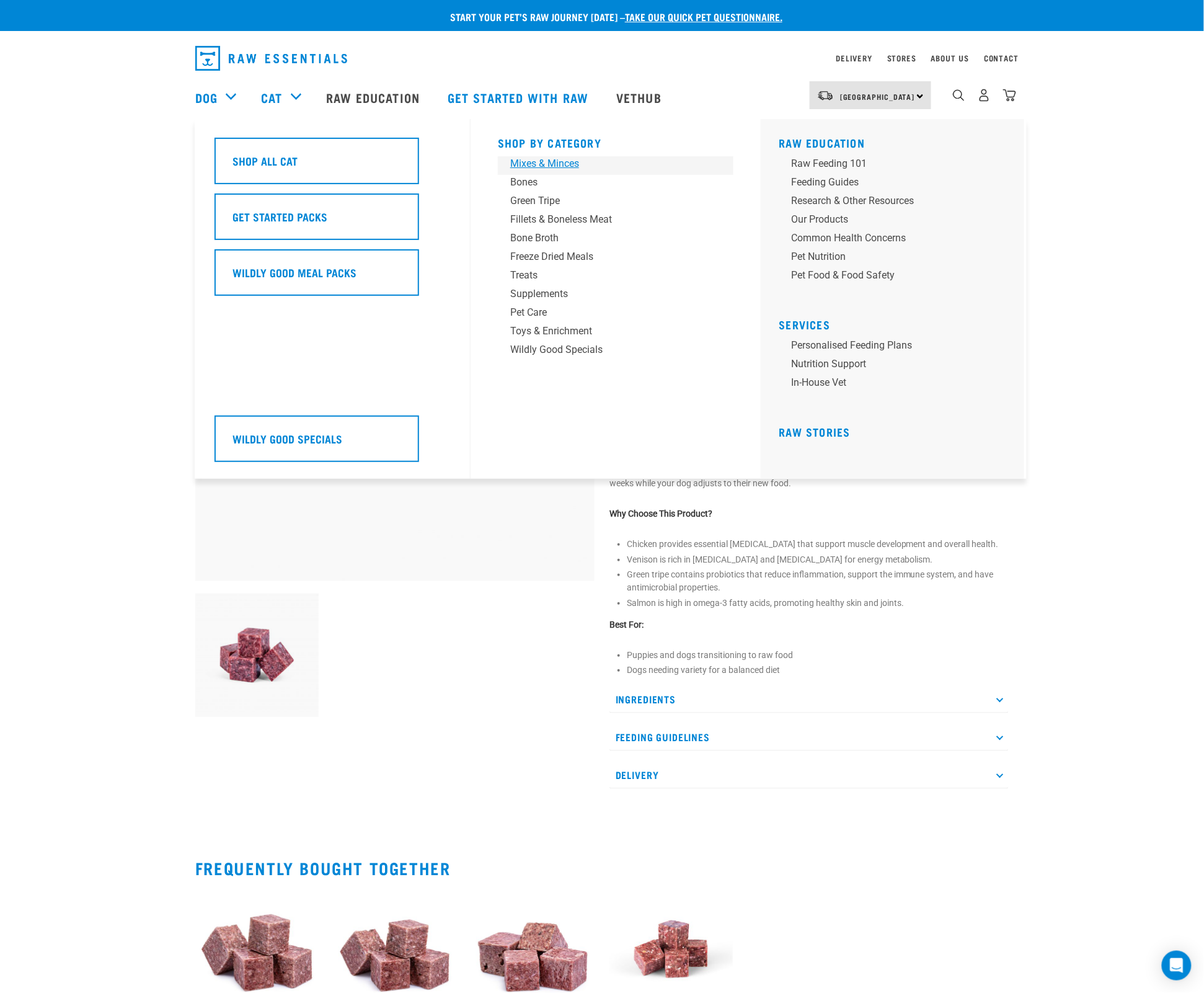
click at [553, 166] on div "Mixes & Minces" at bounding box center [607, 164] width 193 height 15
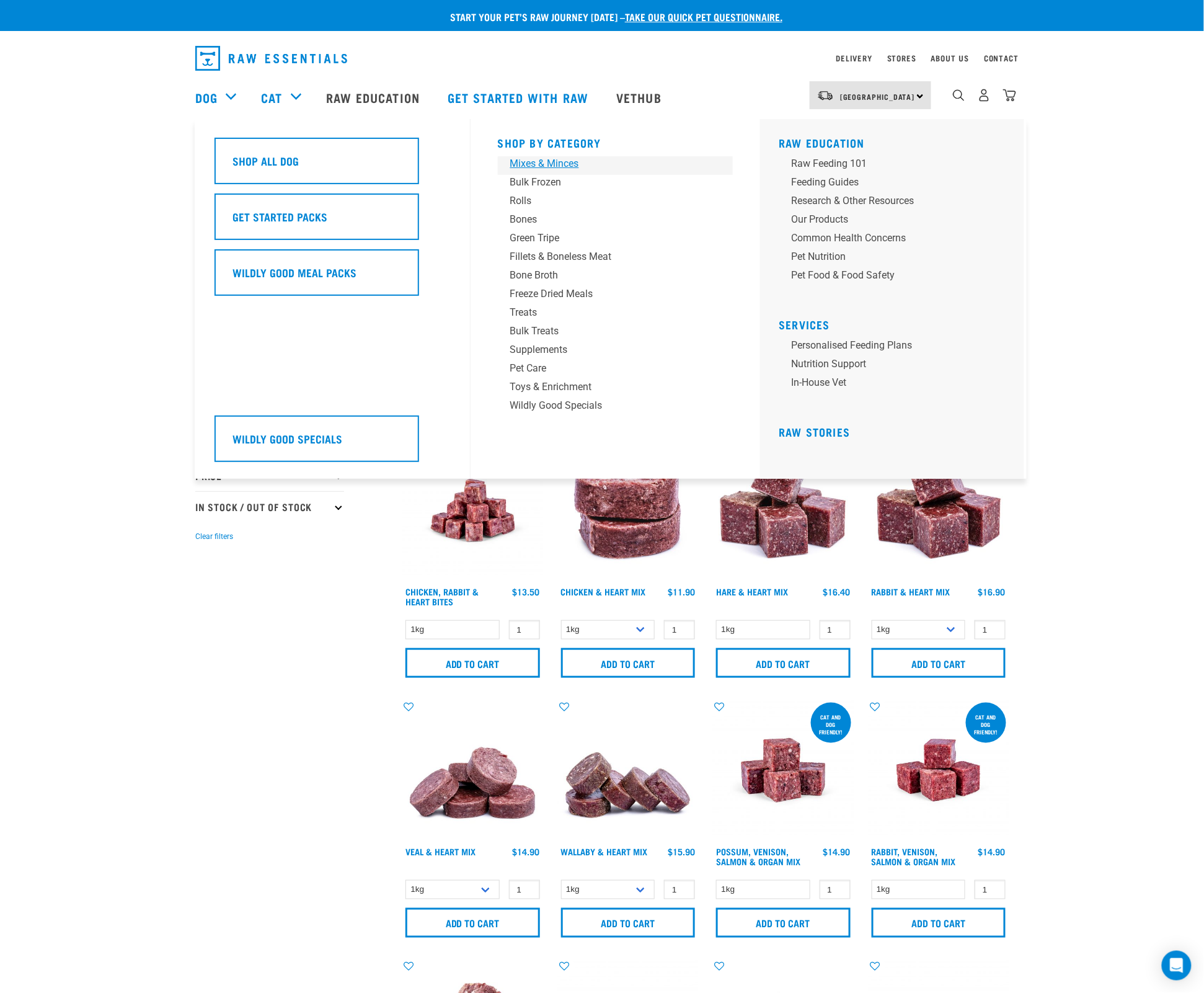
click at [560, 160] on div "Mixes & Minces" at bounding box center [607, 164] width 193 height 15
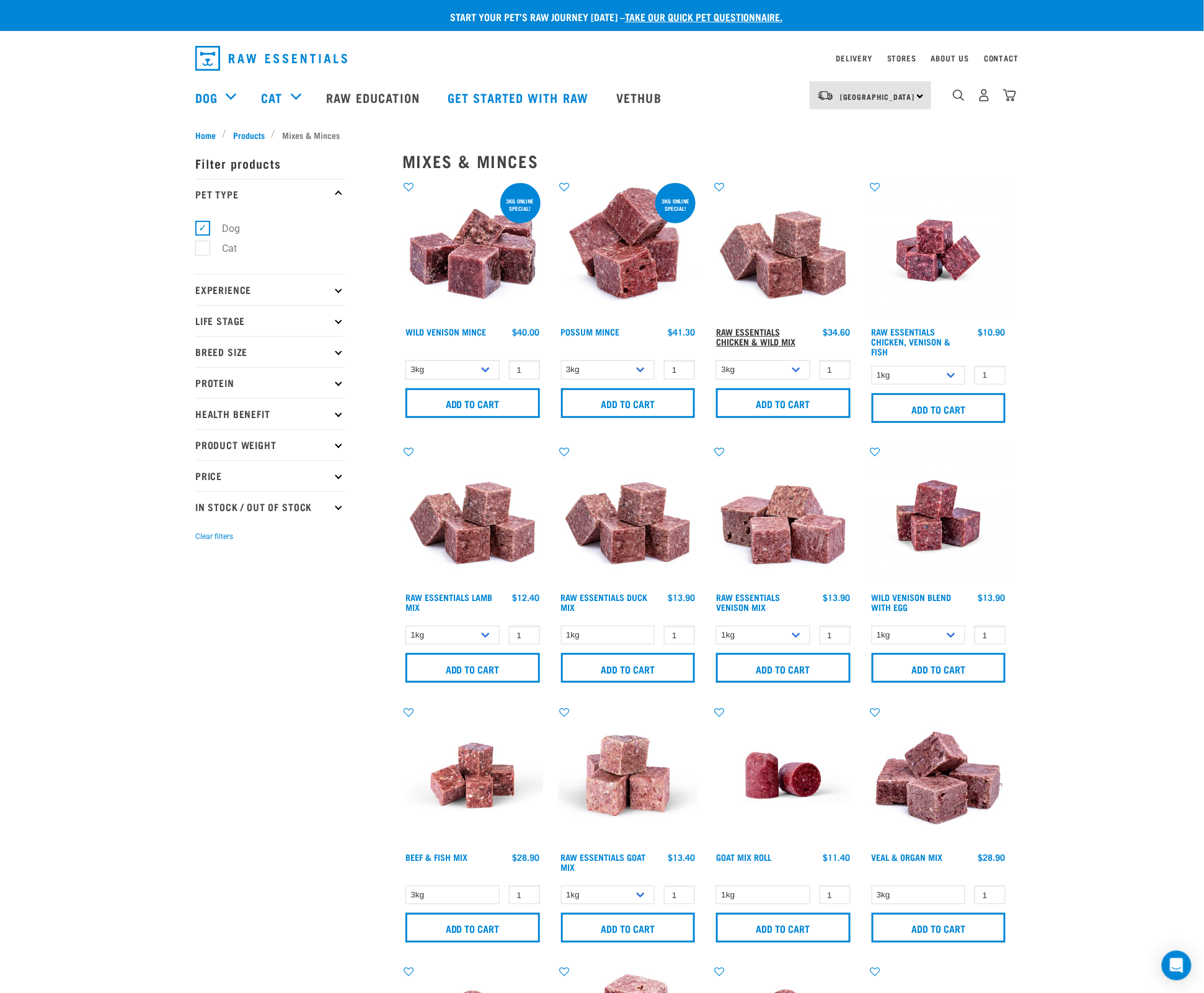
click at [757, 330] on link "Raw Essentials Chicken & Wild Mix" at bounding box center [755, 337] width 79 height 15
click at [936, 336] on h4 "Raw Essentials Chicken, Venison & Fish" at bounding box center [918, 342] width 94 height 31
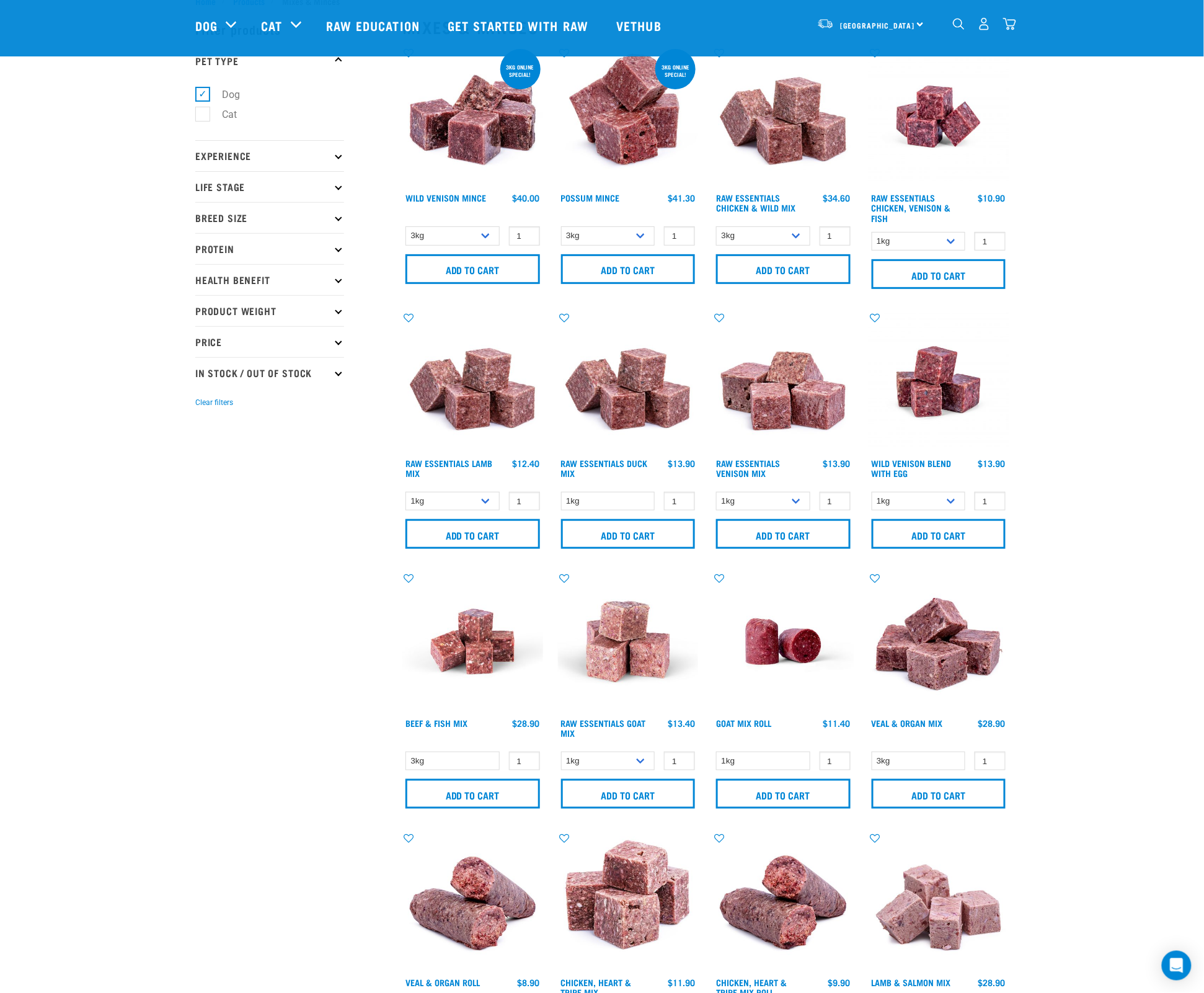
scroll to position [40, 0]
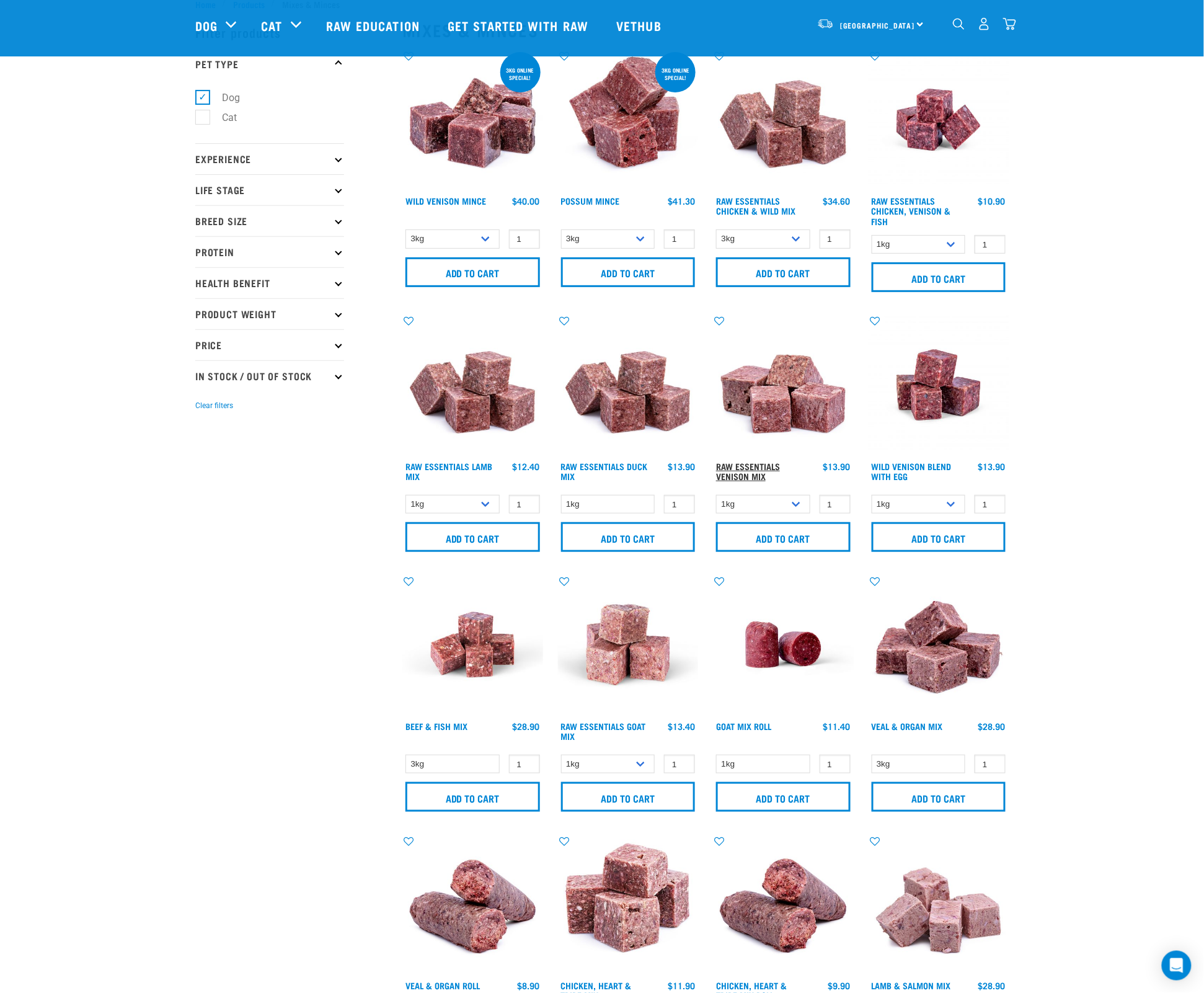
click at [775, 464] on link "Raw Essentials Venison Mix" at bounding box center [748, 471] width 64 height 15
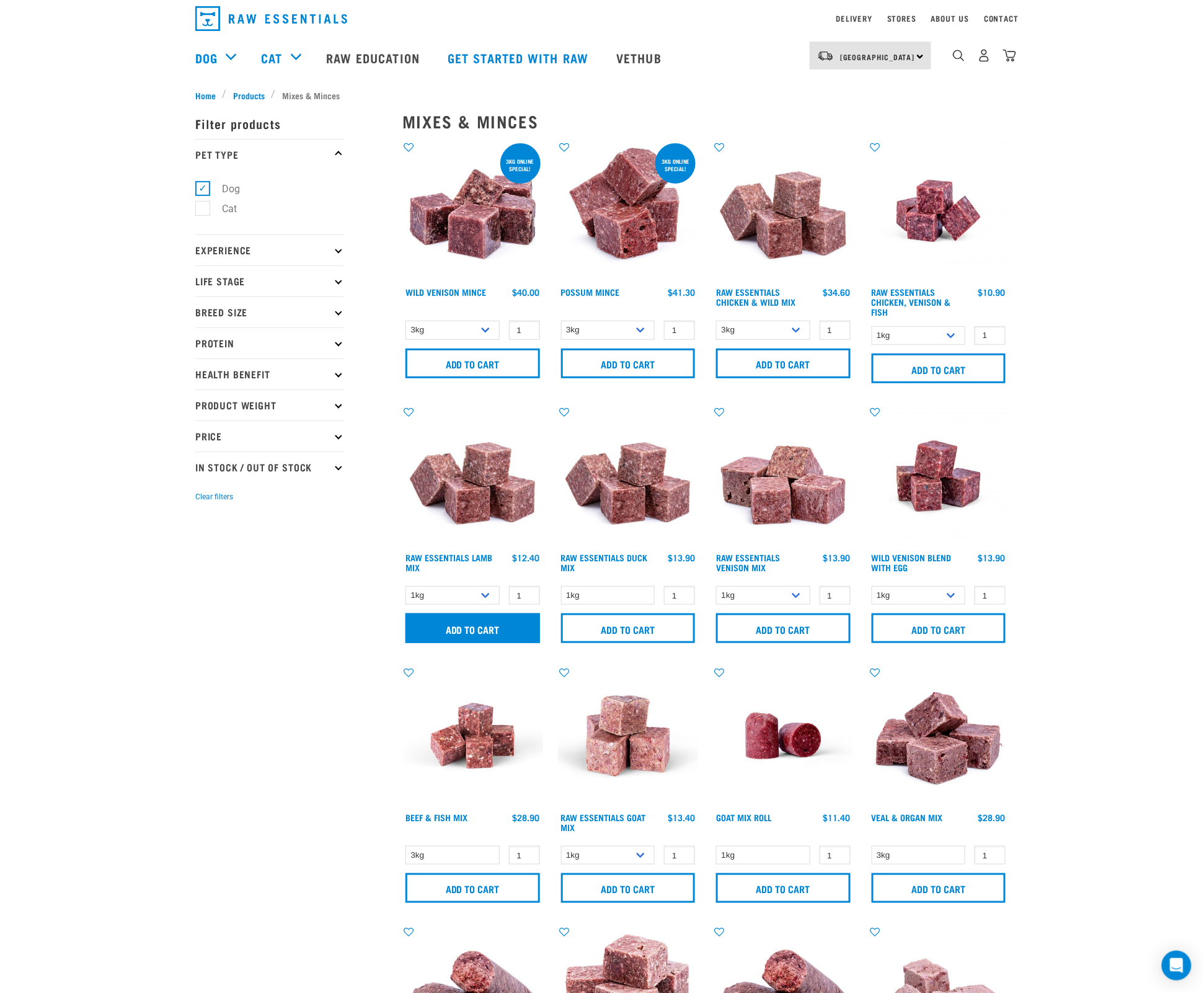
click at [486, 629] on input "Add to cart" at bounding box center [472, 628] width 134 height 30
click at [1011, 56] on img "dropdown navigation" at bounding box center [1009, 55] width 13 height 13
click at [1012, 55] on img "dropdown navigation" at bounding box center [1009, 55] width 13 height 13
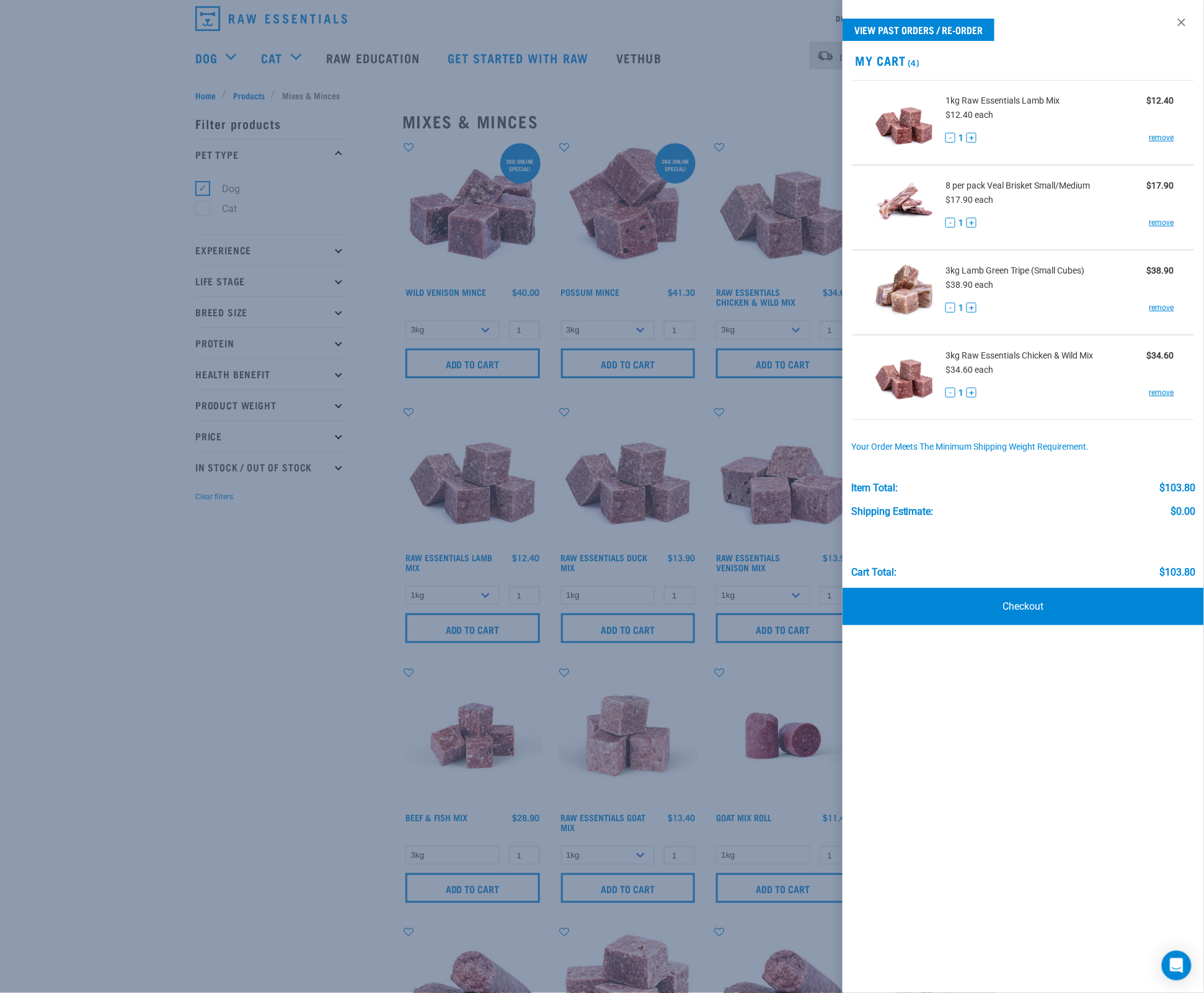
click at [484, 400] on div at bounding box center [602, 496] width 1204 height 993
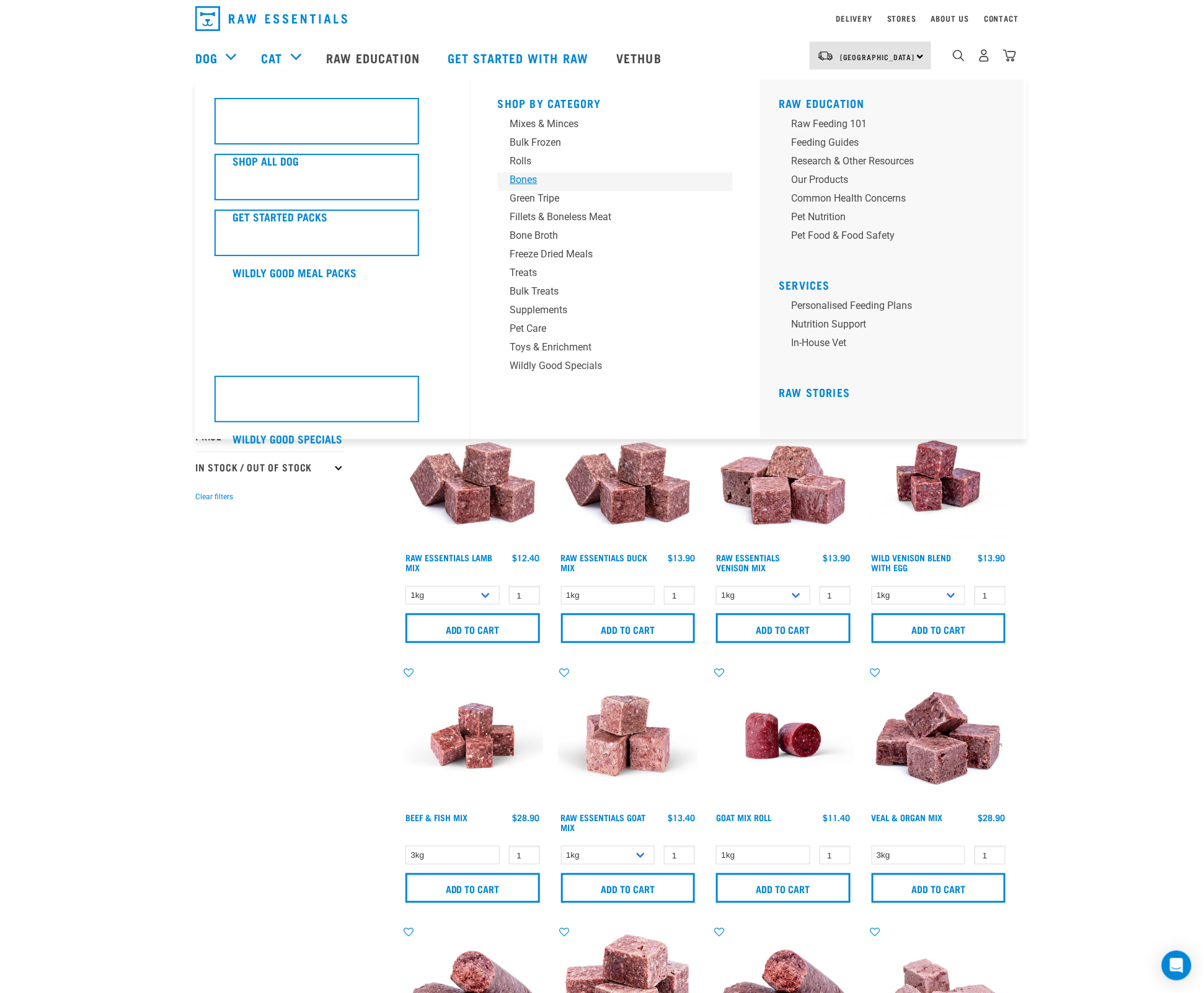
click at [519, 181] on div "Bones" at bounding box center [607, 180] width 193 height 15
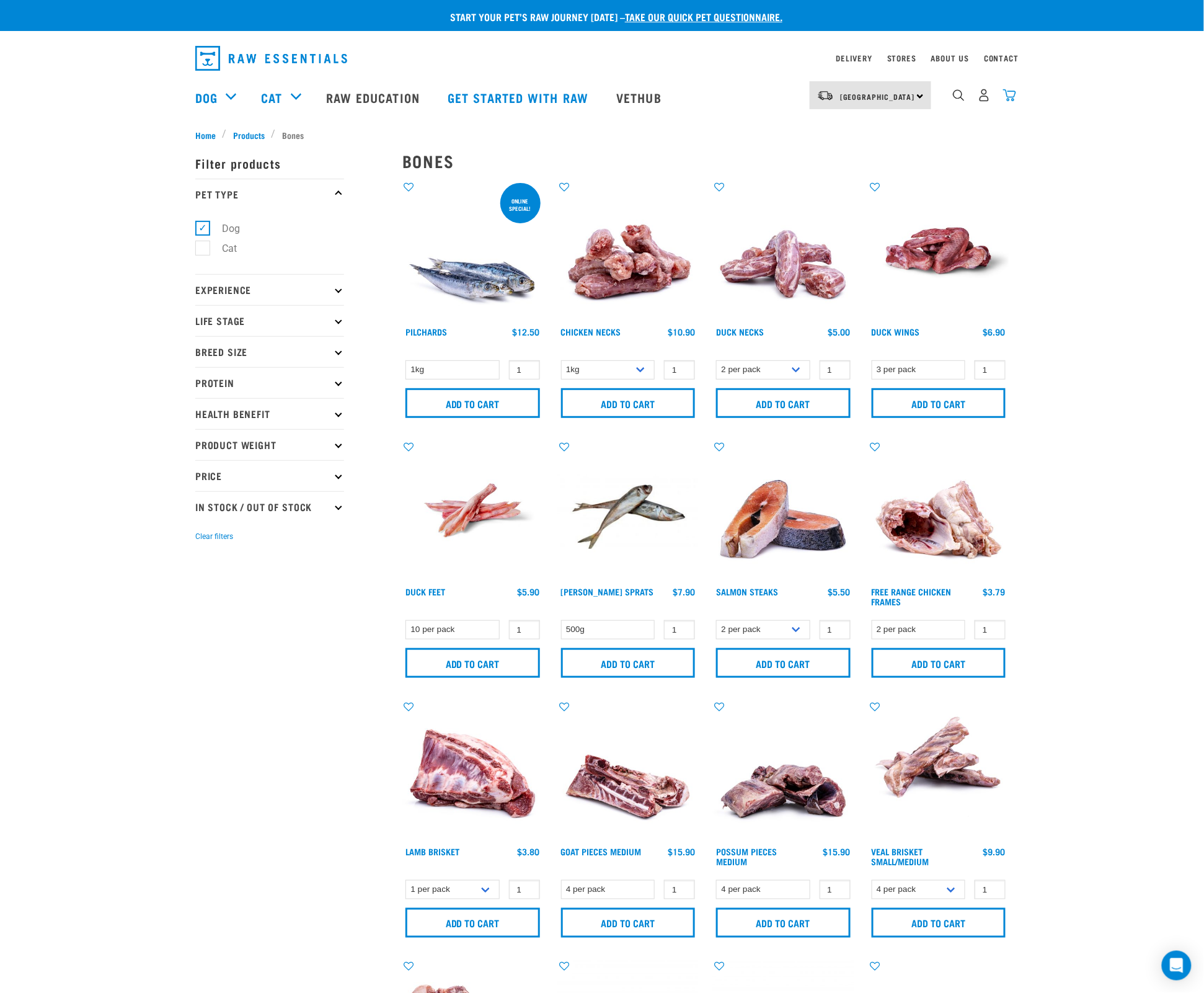
click at [1012, 91] on img "dropdown navigation" at bounding box center [1009, 95] width 13 height 13
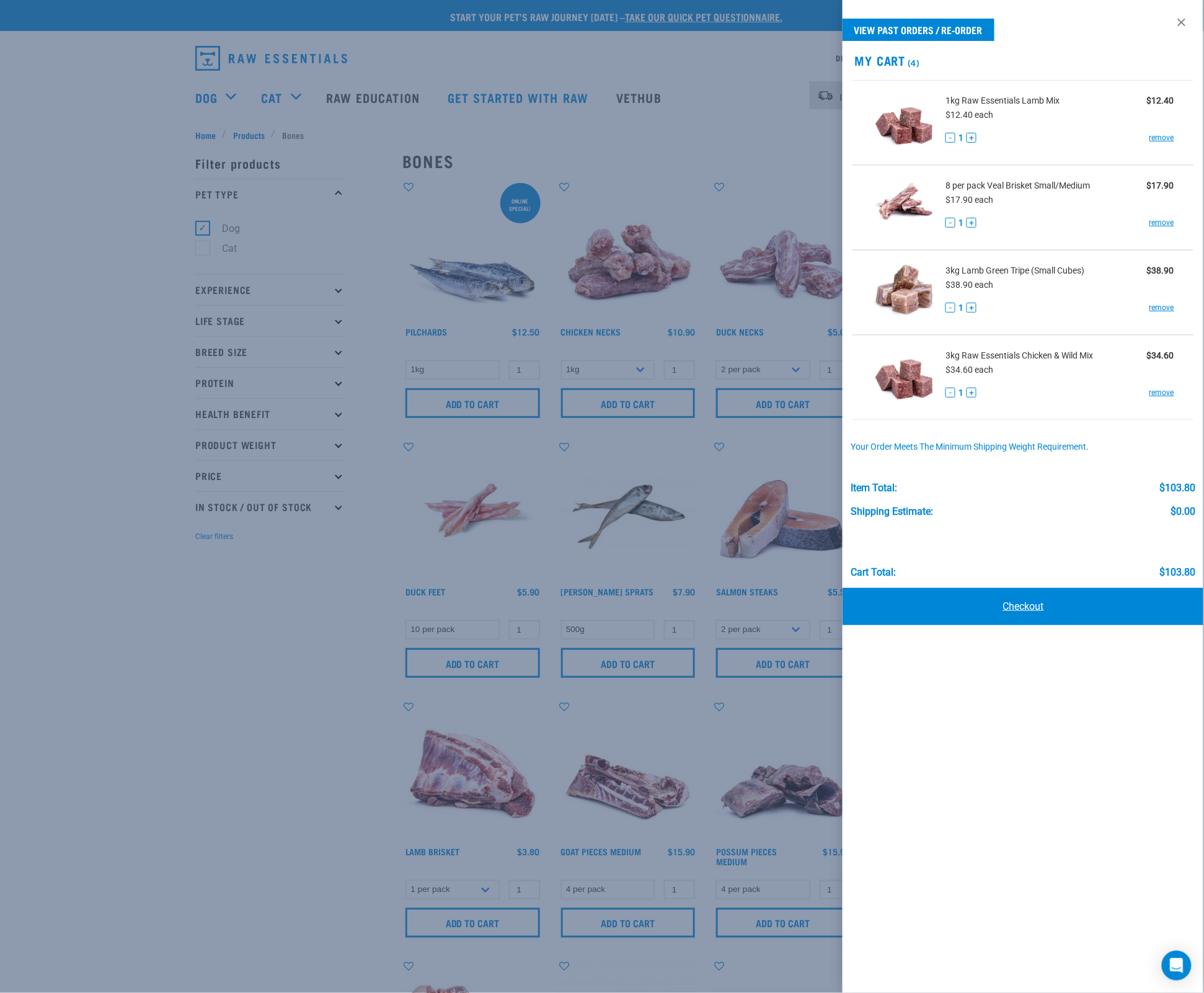
click at [993, 613] on link "Checkout" at bounding box center [1022, 606] width 361 height 37
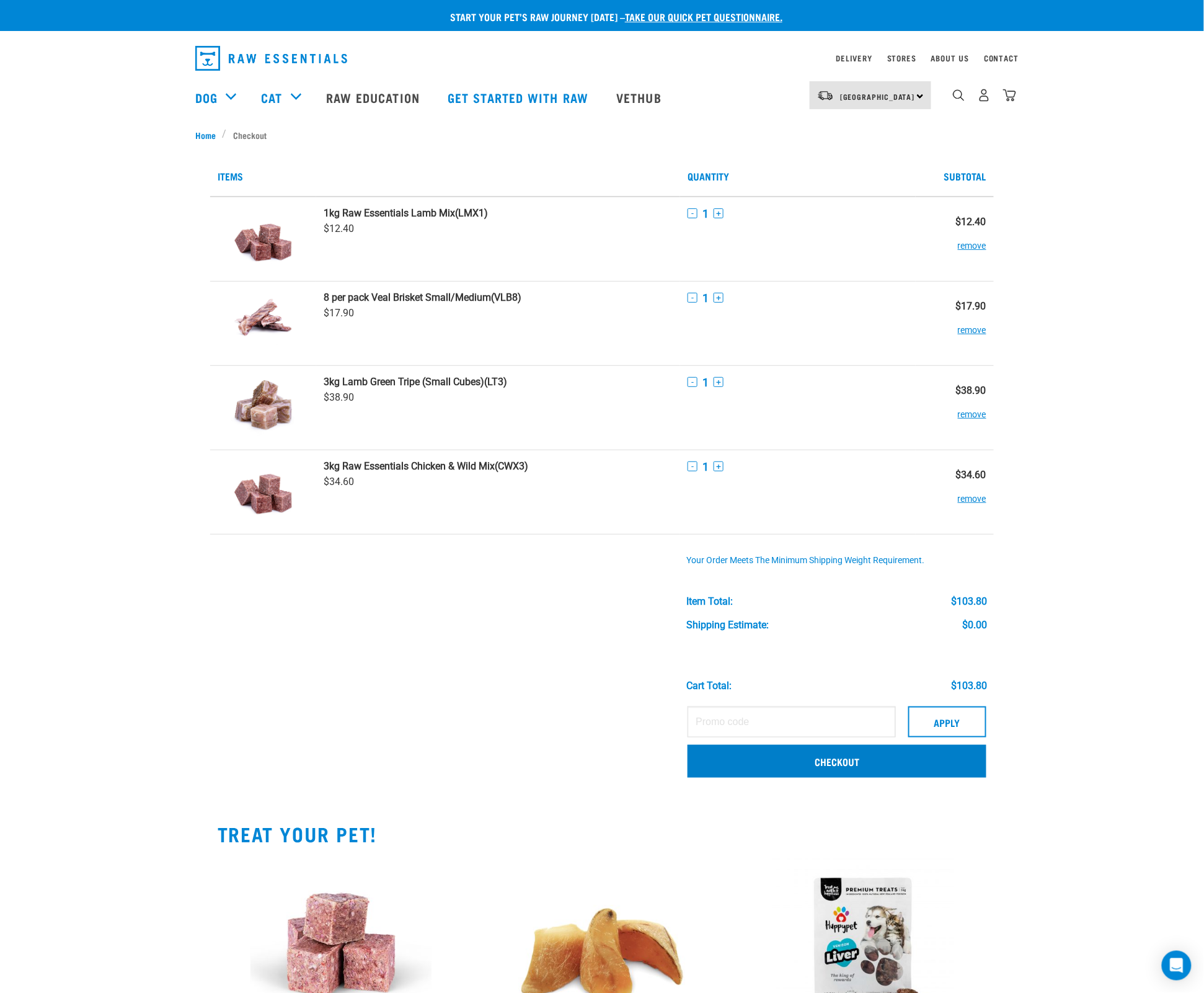
click at [787, 759] on link "Checkout" at bounding box center [836, 761] width 299 height 32
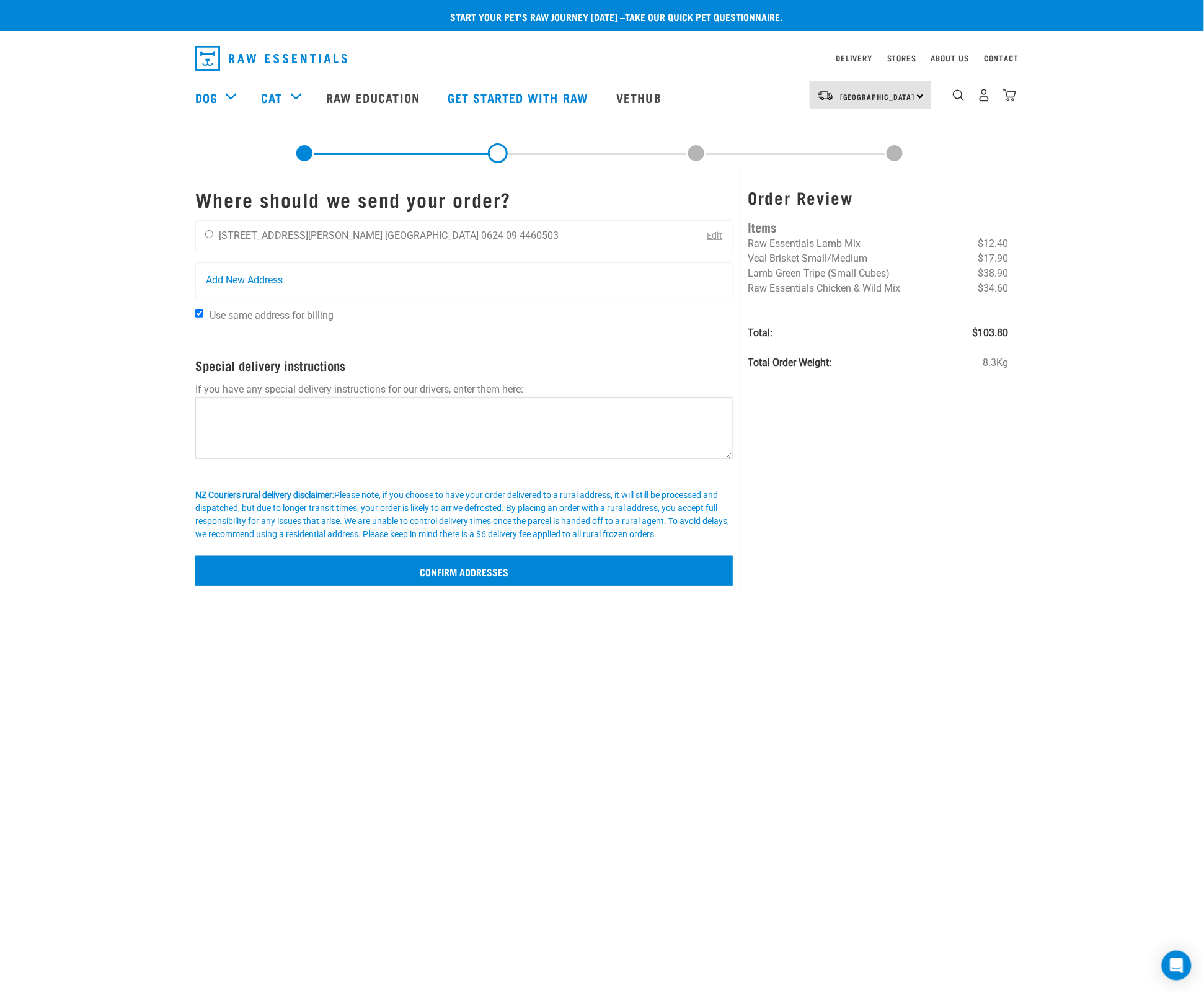
click at [437, 585] on input "Confirm addresses" at bounding box center [464, 570] width 538 height 30
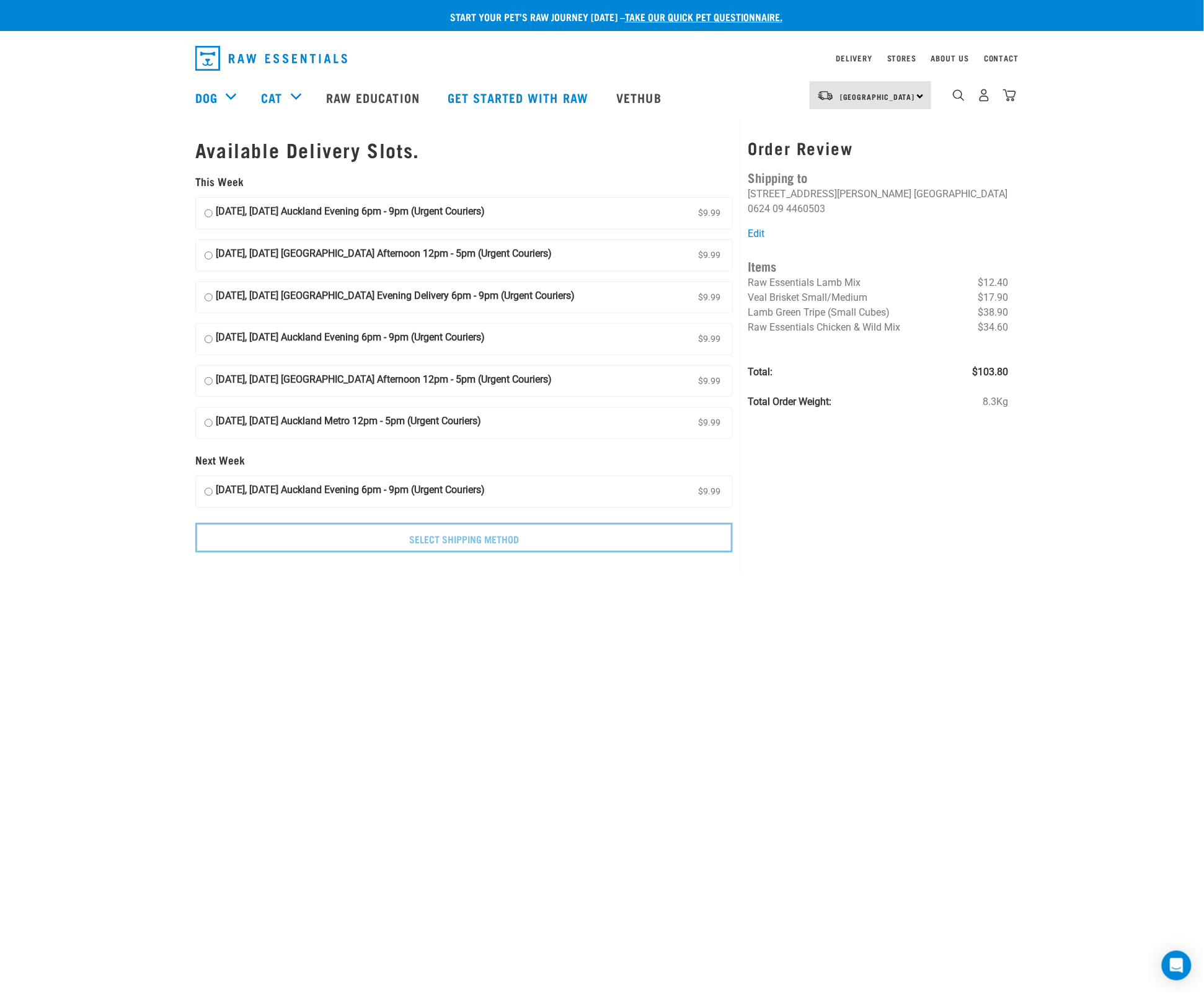
click at [211, 204] on input "09 September, Tuesday Auckland Evening 6pm - 9pm (Urgent Couriers) $9.99" at bounding box center [209, 214] width 8 height 19
radio input "true"
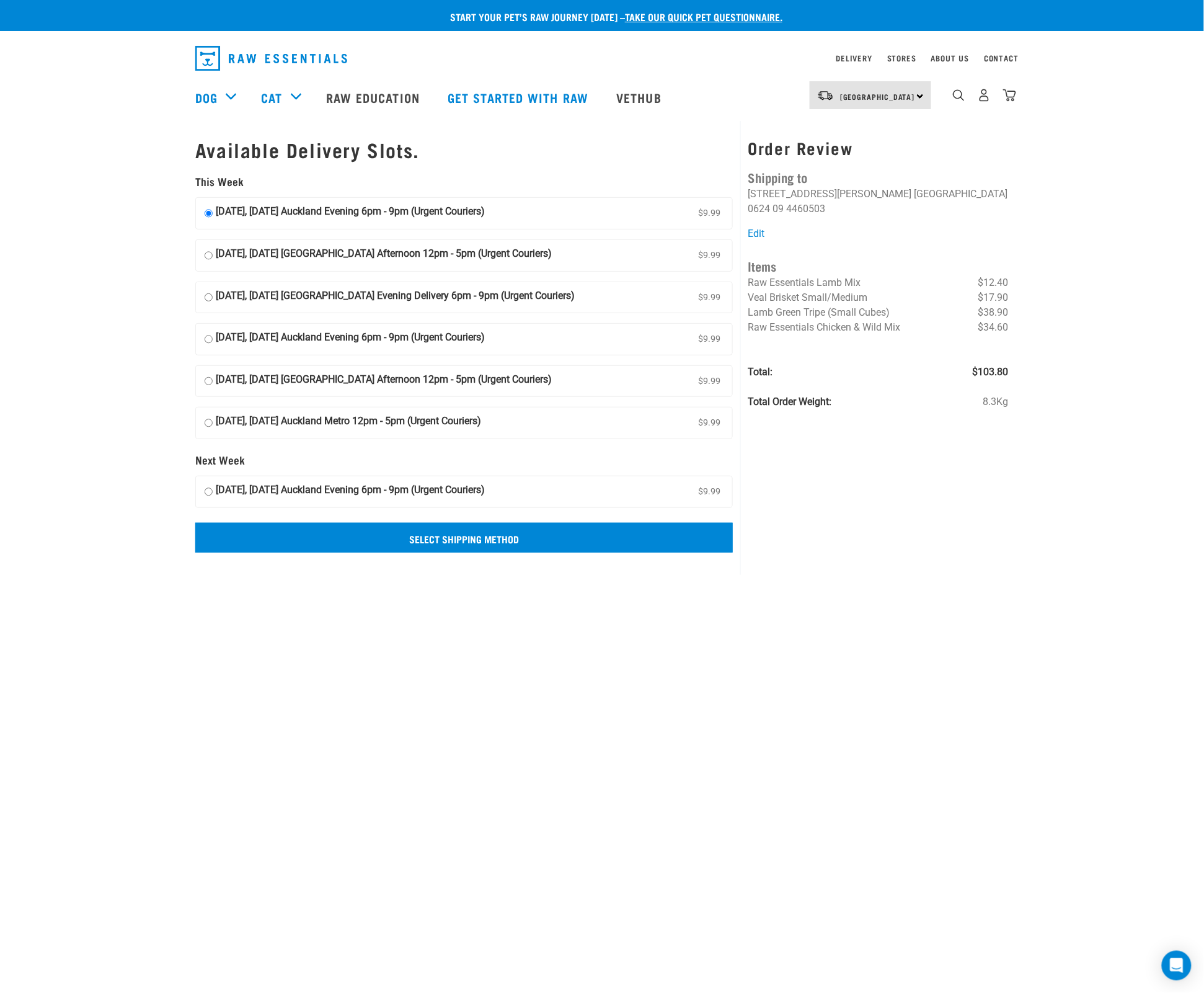
click at [472, 534] on input "Select Shipping Method" at bounding box center [464, 537] width 538 height 30
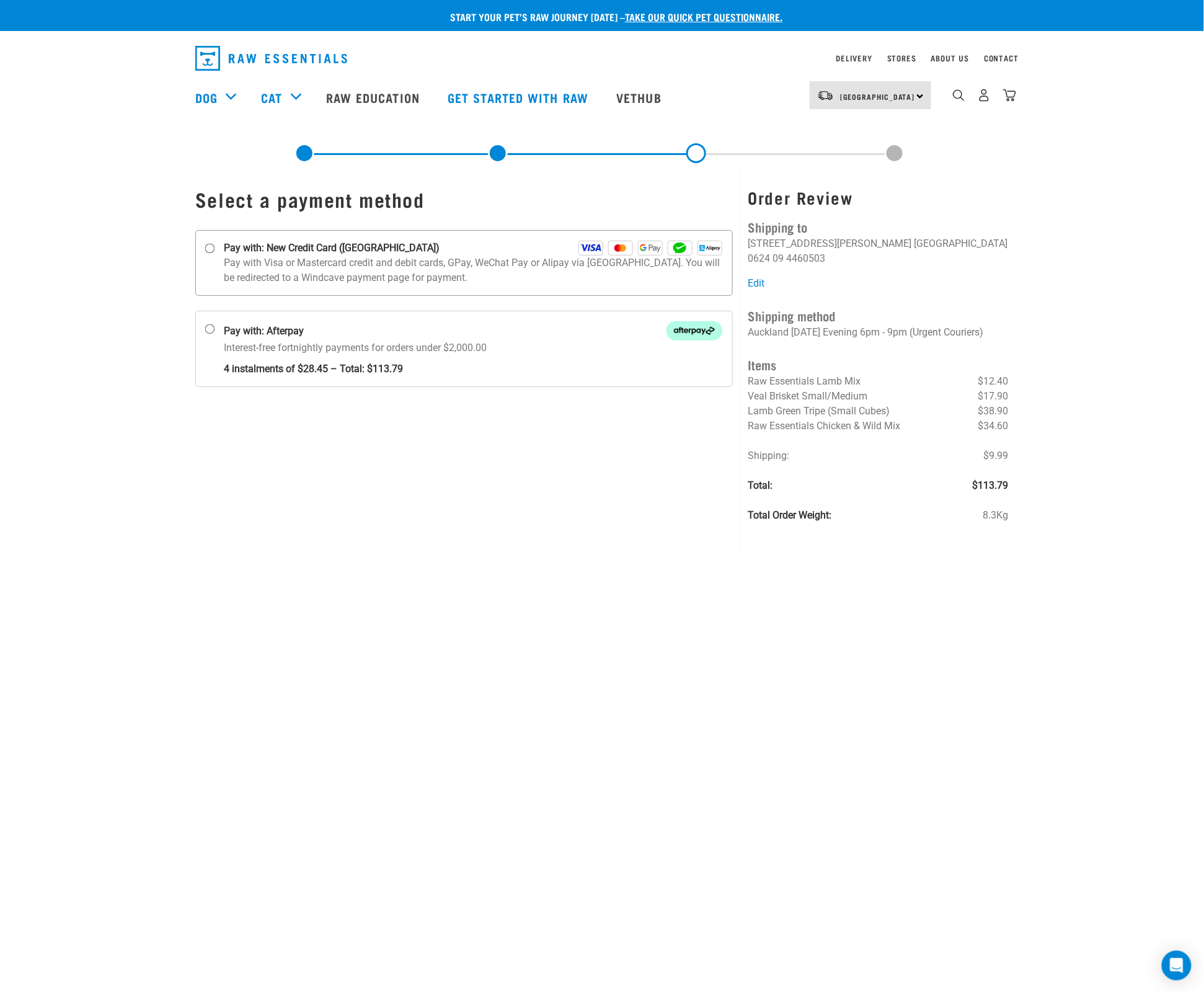
click at [211, 252] on input "Pay with: New Credit Card ([GEOGRAPHIC_DATA])" at bounding box center [210, 249] width 10 height 10
radio input "true"
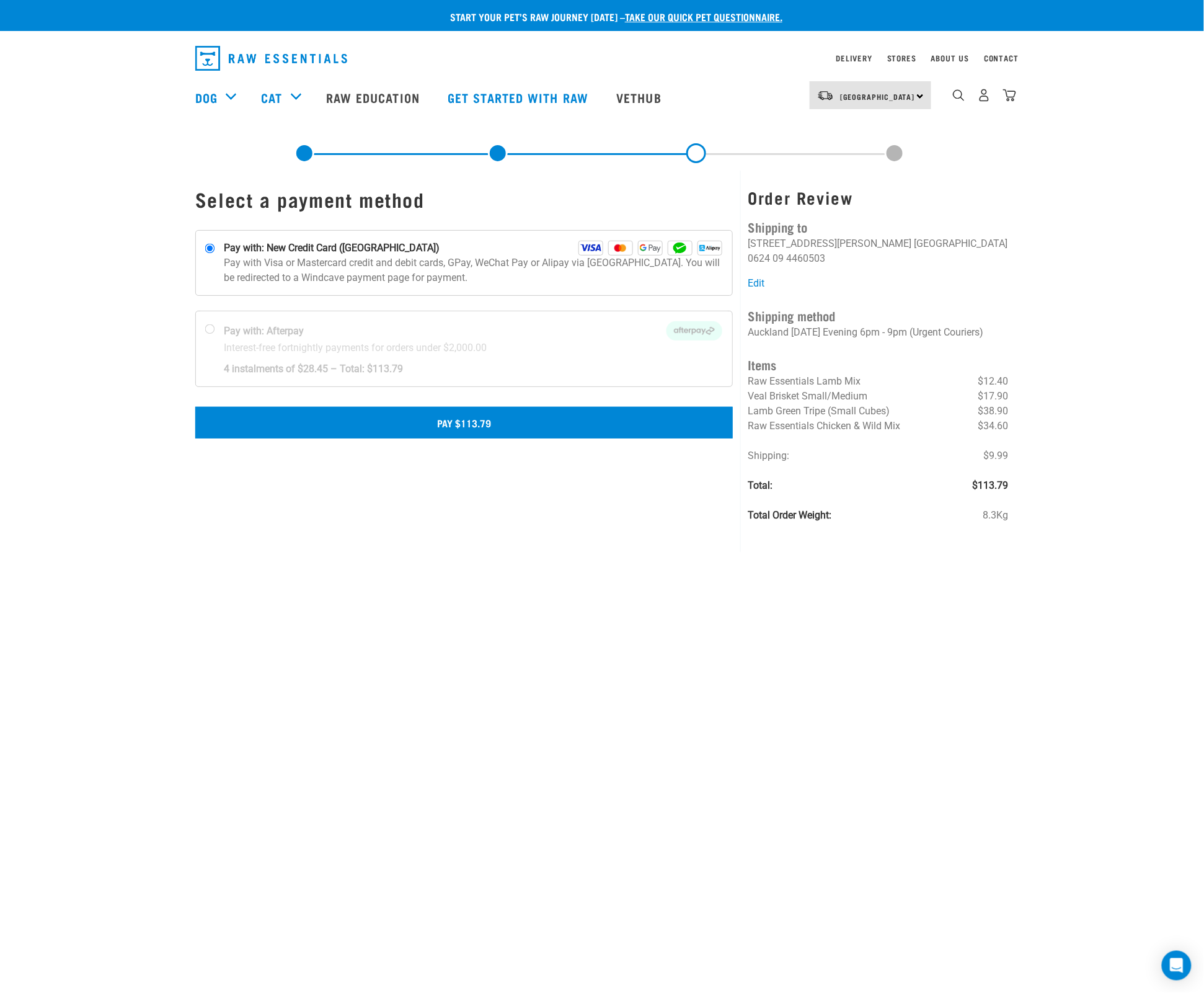
click at [489, 423] on button "Pay $113.79" at bounding box center [464, 422] width 538 height 31
